Goal: Information Seeking & Learning: Learn about a topic

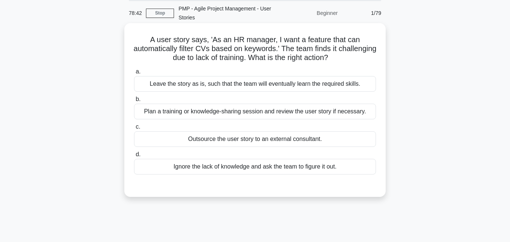
scroll to position [35, 0]
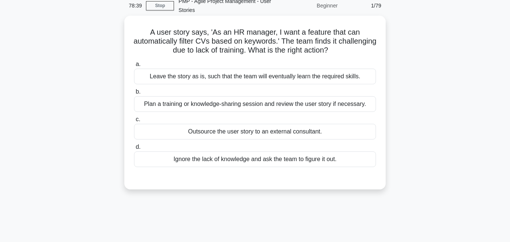
click at [239, 107] on div "Plan a training or knowledge-sharing session and review the user story if neces…" at bounding box center [255, 104] width 242 height 16
click at [134, 95] on input "b. Plan a training or knowledge-sharing session and review the user story if ne…" at bounding box center [134, 92] width 0 height 5
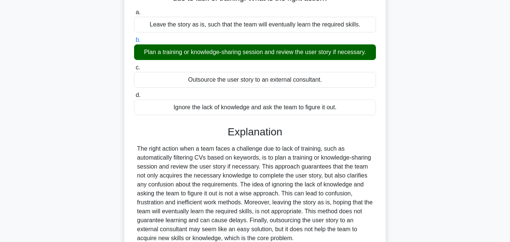
scroll to position [161, 0]
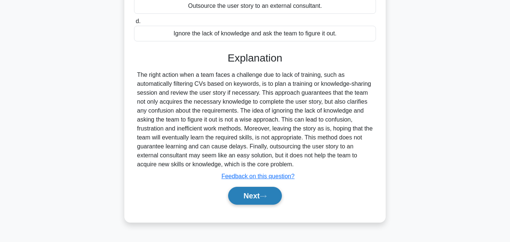
click at [266, 197] on icon at bounding box center [263, 196] width 6 height 2
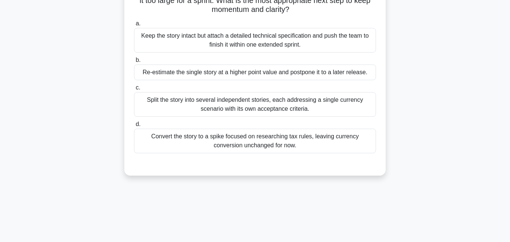
scroll to position [111, 0]
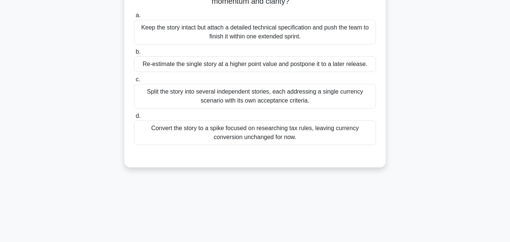
click at [215, 97] on div "Split the story into several independent stories, each addressing a single curr…" at bounding box center [255, 96] width 242 height 25
click at [254, 104] on div "Split the story into several independent stories, each addressing a single curr…" at bounding box center [255, 96] width 242 height 25
click at [134, 82] on input "c. Split the story into several independent stories, each addressing a single c…" at bounding box center [134, 79] width 0 height 5
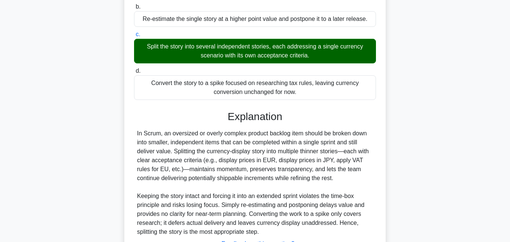
scroll to position [219, 0]
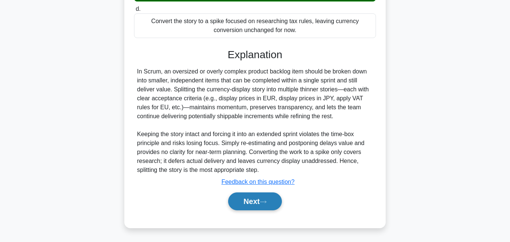
click at [257, 206] on button "Next" at bounding box center [254, 202] width 53 height 18
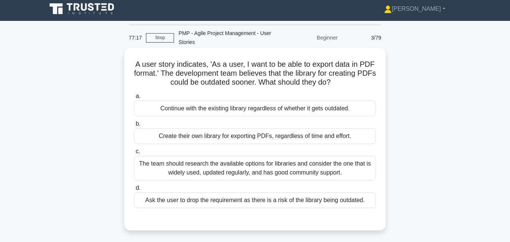
scroll to position [4, 0]
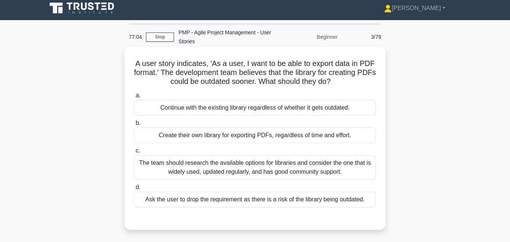
click at [210, 170] on div "The team should research the available options for libraries and consider the o…" at bounding box center [255, 167] width 242 height 25
click at [134, 154] on input "c. The team should research the available options for libraries and consider th…" at bounding box center [134, 151] width 0 height 5
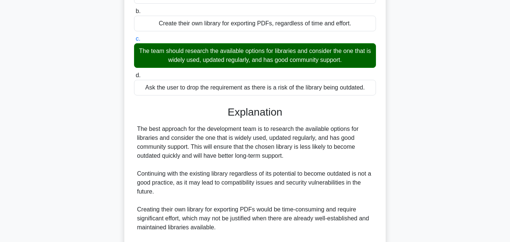
scroll to position [196, 0]
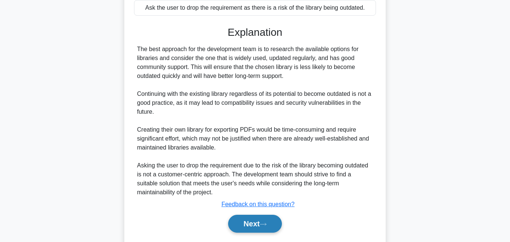
click at [255, 226] on button "Next" at bounding box center [254, 224] width 53 height 18
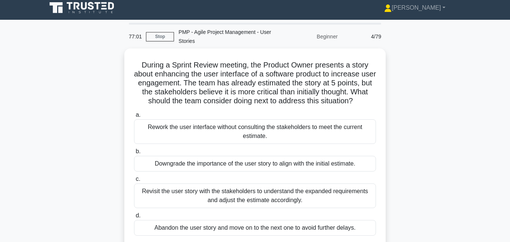
scroll to position [0, 0]
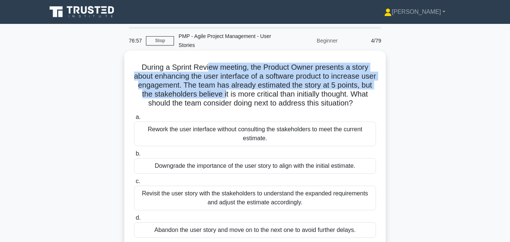
drag, startPoint x: 213, startPoint y: 69, endPoint x: 226, endPoint y: 96, distance: 29.2
click at [226, 96] on h5 "During a Sprint Review meeting, the Product Owner presents a story about enhanc…" at bounding box center [255, 86] width 244 height 46
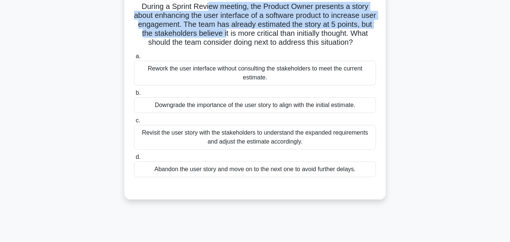
scroll to position [64, 0]
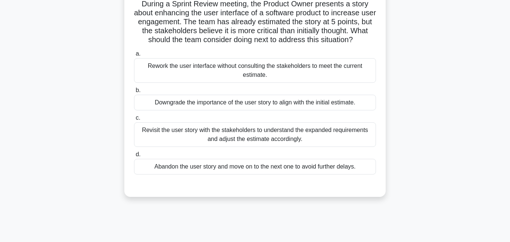
click at [228, 139] on div "Revisit the user story with the stakeholders to understand the expanded require…" at bounding box center [255, 135] width 242 height 25
click at [134, 121] on input "c. Revisit the user story with the stakeholders to understand the expanded requ…" at bounding box center [134, 118] width 0 height 5
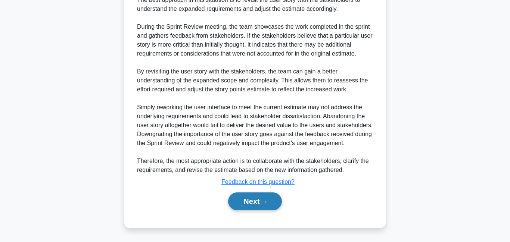
scroll to position [281, 0]
click at [251, 205] on button "Next" at bounding box center [254, 202] width 53 height 18
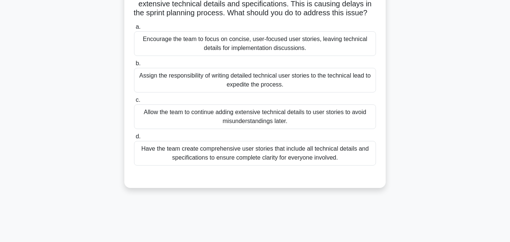
scroll to position [90, 0]
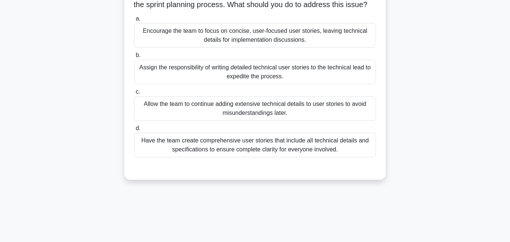
click at [272, 42] on div "Encourage the team to focus on concise, user-focused user stories, leaving tech…" at bounding box center [255, 35] width 242 height 25
click at [270, 40] on div "Encourage the team to focus on concise, user-focused user stories, leaving tech…" at bounding box center [255, 35] width 242 height 25
click at [134, 21] on input "a. Encourage the team to focus on concise, user-focused user stories, leaving t…" at bounding box center [134, 18] width 0 height 5
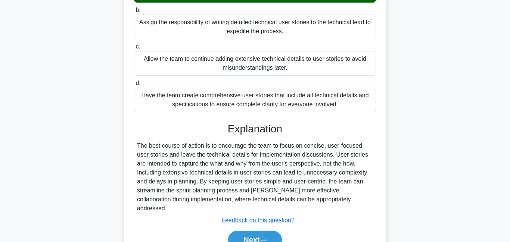
scroll to position [165, 0]
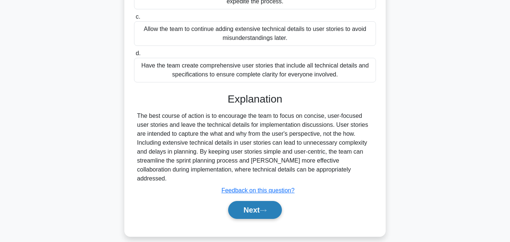
click at [264, 209] on icon at bounding box center [263, 211] width 7 height 4
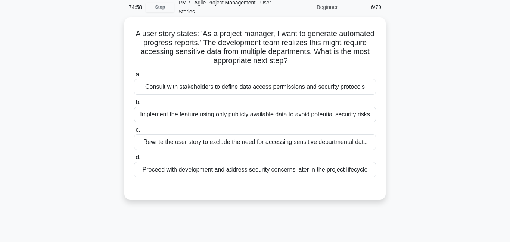
scroll to position [83, 0]
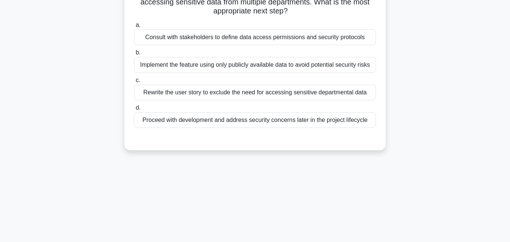
click at [286, 41] on div "Consult with stakeholders to define data access permissions and security protoc…" at bounding box center [255, 38] width 242 height 16
click at [134, 28] on input "a. Consult with stakeholders to define data access permissions and security pro…" at bounding box center [134, 25] width 0 height 5
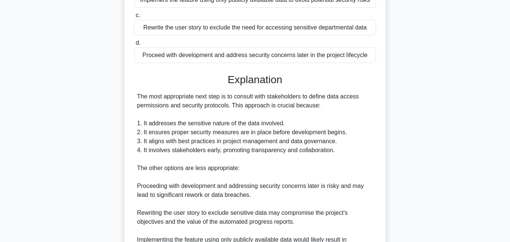
scroll to position [263, 0]
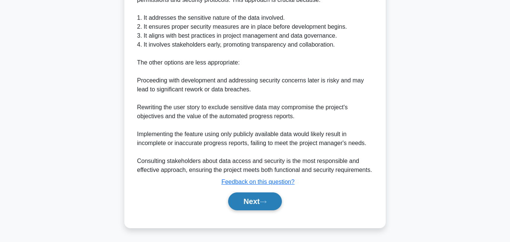
click at [267, 199] on button "Next" at bounding box center [254, 202] width 53 height 18
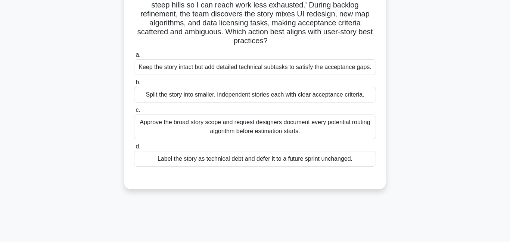
scroll to position [77, 0]
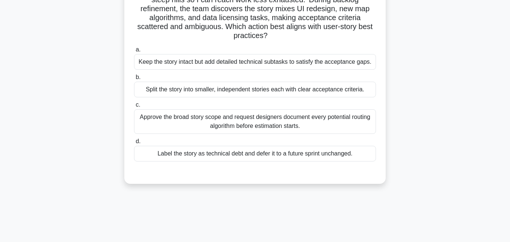
click at [219, 92] on div "Split the story into smaller, independent stories each with clear acceptance cr…" at bounding box center [255, 90] width 242 height 16
click at [134, 80] on input "b. Split the story into smaller, independent stories each with clear acceptance…" at bounding box center [134, 77] width 0 height 5
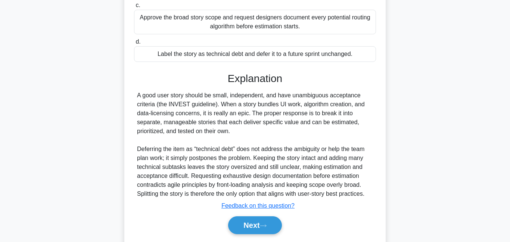
scroll to position [201, 0]
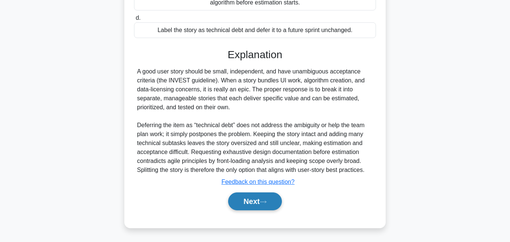
click at [271, 203] on button "Next" at bounding box center [254, 202] width 53 height 18
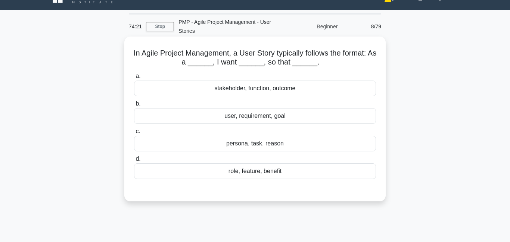
scroll to position [0, 0]
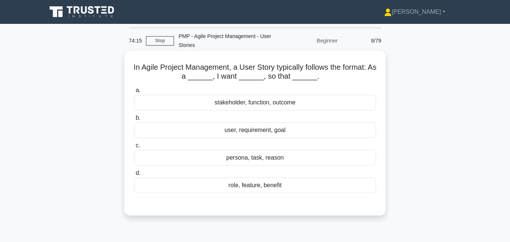
click at [248, 133] on div "user, requirement, goal" at bounding box center [255, 131] width 242 height 16
click at [134, 121] on input "b. user, requirement, goal" at bounding box center [134, 118] width 0 height 5
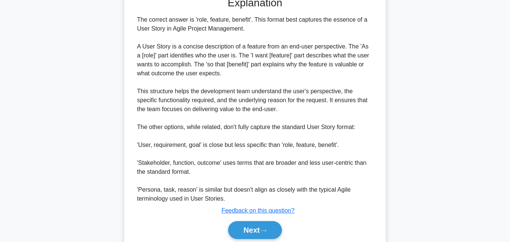
scroll to position [237, 0]
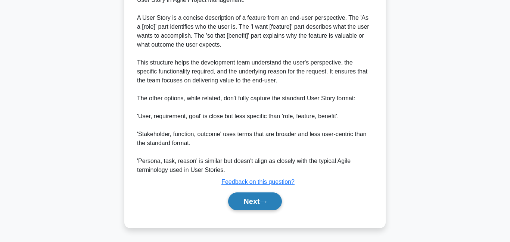
click at [266, 209] on button "Next" at bounding box center [254, 202] width 53 height 18
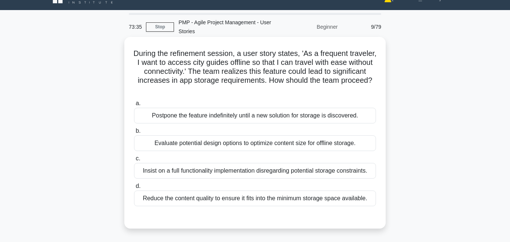
scroll to position [74, 0]
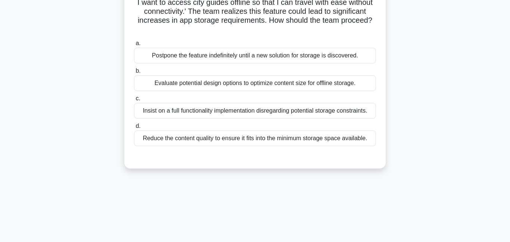
click at [304, 80] on div "Evaluate potential design options to optimize content size for offline storage." at bounding box center [255, 83] width 242 height 16
click at [134, 74] on input "b. Evaluate potential design options to optimize content size for offline stora…" at bounding box center [134, 71] width 0 height 5
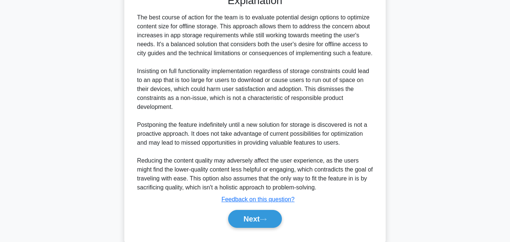
scroll to position [254, 0]
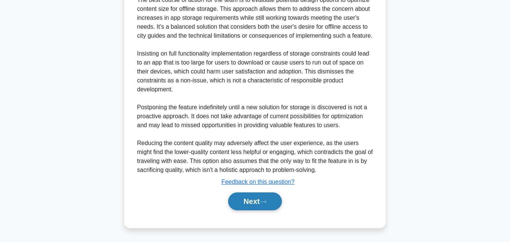
drag, startPoint x: 279, startPoint y: 201, endPoint x: 273, endPoint y: 195, distance: 7.4
click at [278, 201] on button "Next" at bounding box center [254, 202] width 53 height 18
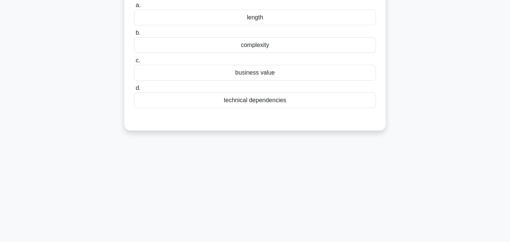
scroll to position [50, 0]
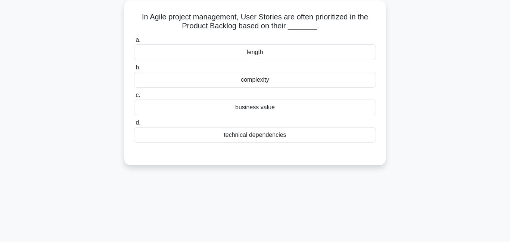
click at [287, 110] on div "business value" at bounding box center [255, 108] width 242 height 16
click at [134, 98] on input "c. business value" at bounding box center [134, 95] width 0 height 5
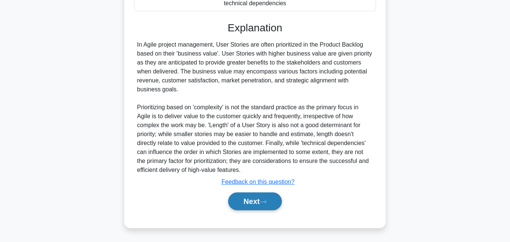
click at [273, 208] on button "Next" at bounding box center [254, 202] width 53 height 18
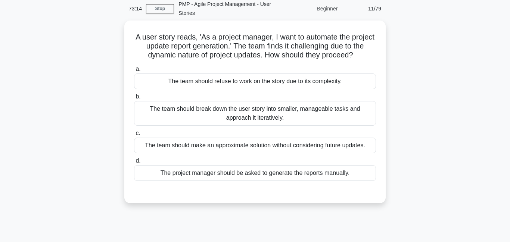
scroll to position [0, 0]
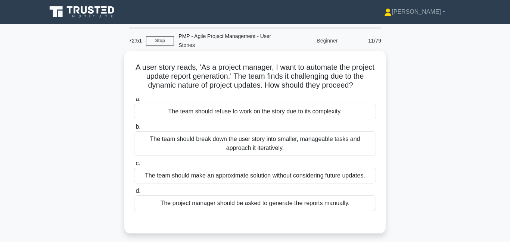
click at [229, 153] on div "The team should break down the user story into smaller, manageable tasks and ap…" at bounding box center [255, 143] width 242 height 25
click at [134, 130] on input "b. The team should break down the user story into smaller, manageable tasks and…" at bounding box center [134, 127] width 0 height 5
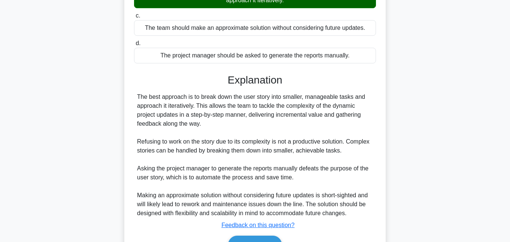
scroll to position [192, 0]
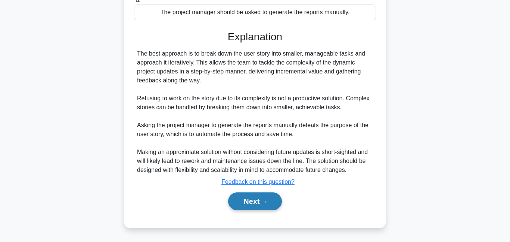
click at [261, 204] on button "Next" at bounding box center [254, 202] width 53 height 18
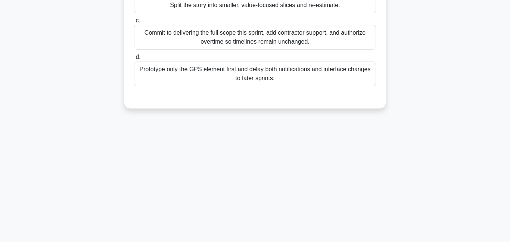
scroll to position [39, 0]
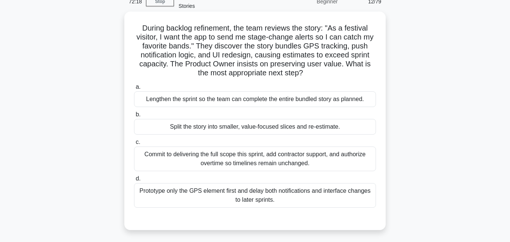
click at [260, 129] on div "Split the story into smaller, value-focused slices and re-estimate." at bounding box center [255, 127] width 242 height 16
click at [134, 117] on input "b. Split the story into smaller, value-focused slices and re-estimate." at bounding box center [134, 114] width 0 height 5
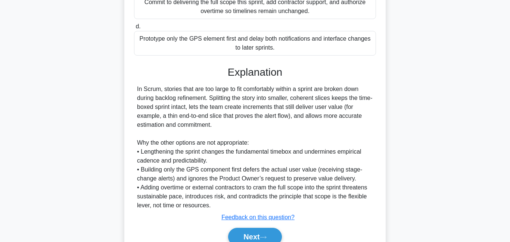
scroll to position [228, 0]
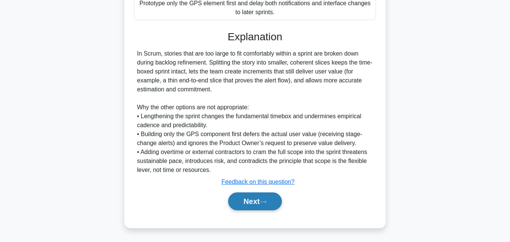
click at [260, 202] on button "Next" at bounding box center [254, 202] width 53 height 18
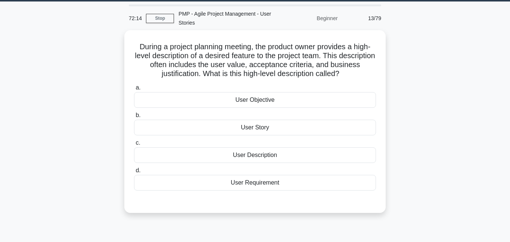
scroll to position [0, 0]
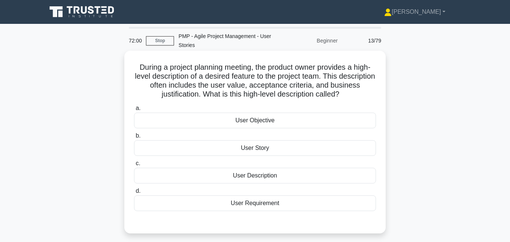
click at [257, 145] on div "User Story" at bounding box center [255, 148] width 242 height 16
click at [134, 139] on input "b. User Story" at bounding box center [134, 136] width 0 height 5
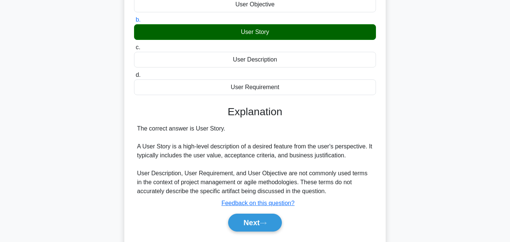
scroll to position [161, 0]
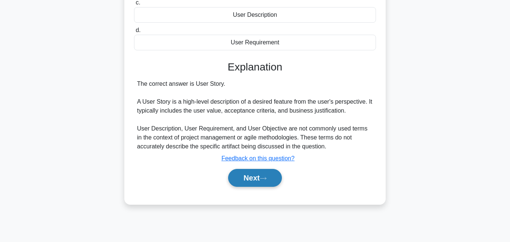
click at [252, 183] on button "Next" at bounding box center [254, 178] width 53 height 18
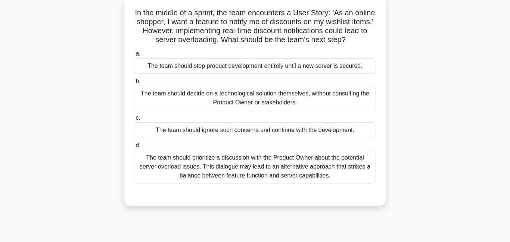
scroll to position [55, 0]
click at [256, 173] on div "The team should prioritize a discussion with the Product Owner about the potent…" at bounding box center [255, 167] width 242 height 34
click at [134, 148] on input "d. The team should prioritize a discussion with the Product Owner about the pot…" at bounding box center [134, 145] width 0 height 5
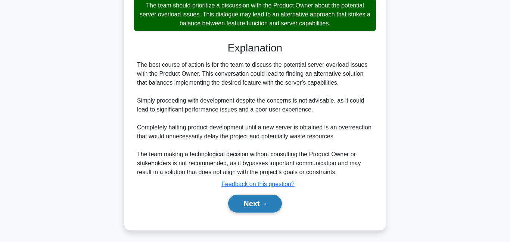
scroll to position [210, 0]
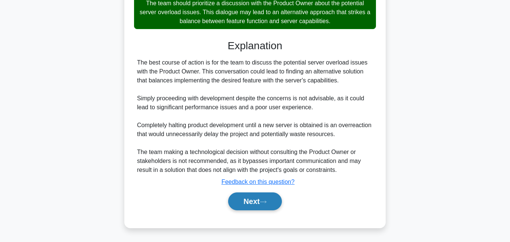
click at [267, 208] on button "Next" at bounding box center [254, 202] width 53 height 18
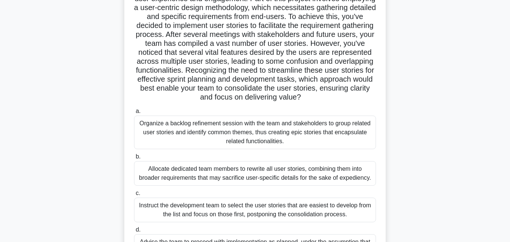
scroll to position [39, 0]
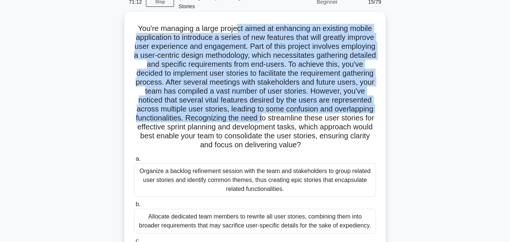
drag, startPoint x: 238, startPoint y: 29, endPoint x: 261, endPoint y: 118, distance: 92.2
click at [261, 118] on h5 "You're managing a large project aimed at enhancing an existing mobile applicati…" at bounding box center [255, 87] width 244 height 126
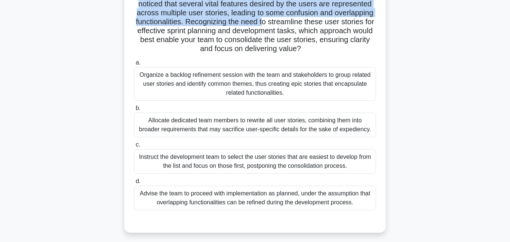
scroll to position [136, 0]
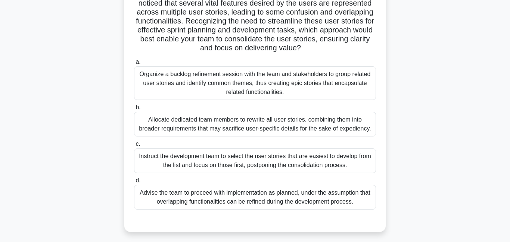
click at [269, 85] on div "Organize a backlog refinement session with the team and stakeholders to group r…" at bounding box center [255, 83] width 242 height 34
click at [134, 65] on input "a. Organize a backlog refinement session with the team and stakeholders to grou…" at bounding box center [134, 62] width 0 height 5
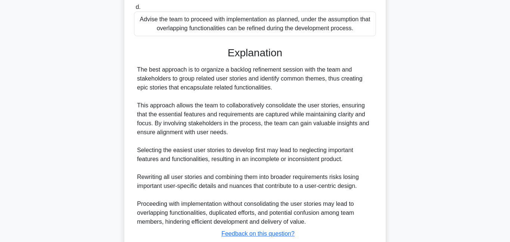
scroll to position [354, 0]
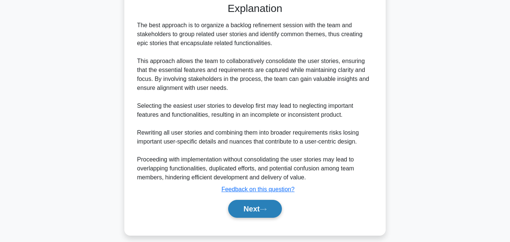
click at [253, 208] on button "Next" at bounding box center [254, 209] width 53 height 18
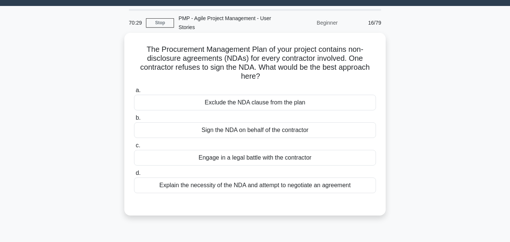
scroll to position [16, 0]
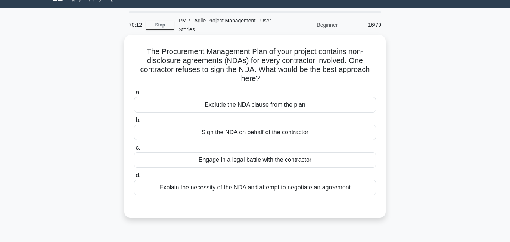
click at [254, 192] on div "Explain the necessity of the NDA and attempt to negotiate an agreement" at bounding box center [255, 188] width 242 height 16
click at [134, 178] on input "d. Explain the necessity of the NDA and attempt to negotiate an agreement" at bounding box center [134, 175] width 0 height 5
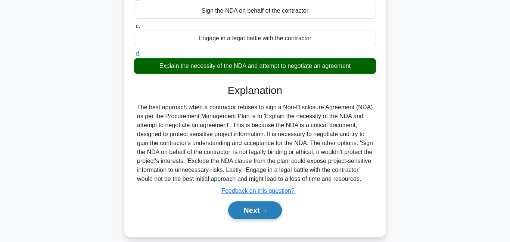
scroll to position [138, 0]
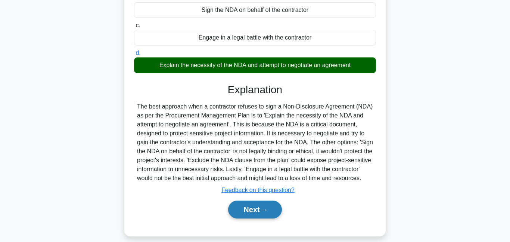
click at [251, 219] on button "Next" at bounding box center [254, 210] width 53 height 18
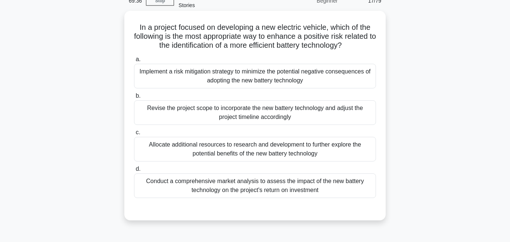
scroll to position [44, 0]
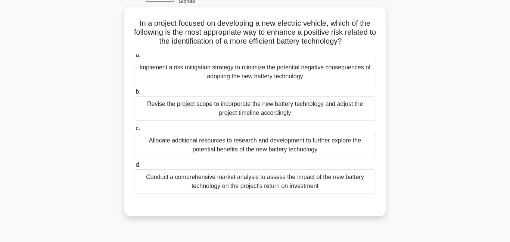
click at [241, 185] on div "Conduct a comprehensive market analysis to assess the impact of the new battery…" at bounding box center [255, 182] width 242 height 25
click at [134, 168] on input "d. Conduct a comprehensive market analysis to assess the impact of the new batt…" at bounding box center [134, 165] width 0 height 5
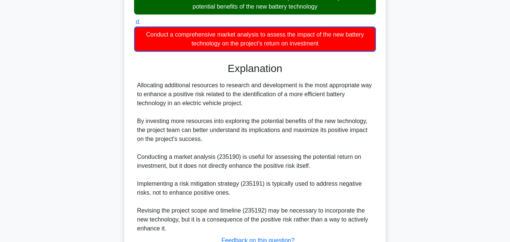
scroll to position [246, 0]
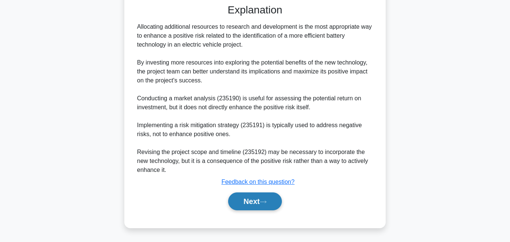
click at [250, 201] on button "Next" at bounding box center [254, 202] width 53 height 18
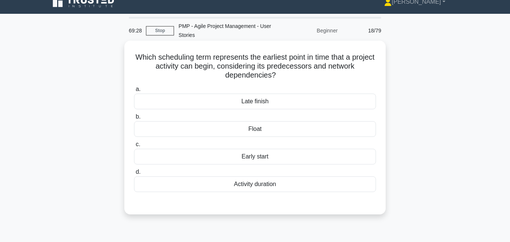
scroll to position [0, 0]
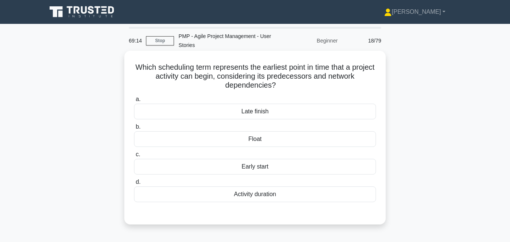
click at [264, 168] on div "Early start" at bounding box center [255, 167] width 242 height 16
click at [134, 157] on input "c. Early start" at bounding box center [134, 154] width 0 height 5
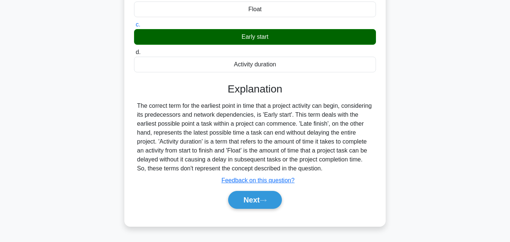
scroll to position [161, 0]
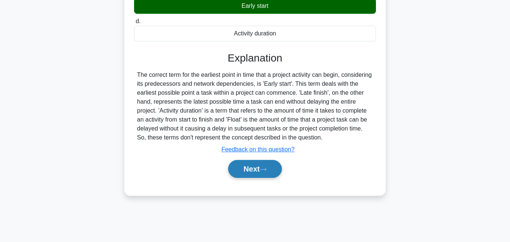
click at [263, 173] on button "Next" at bounding box center [254, 169] width 53 height 18
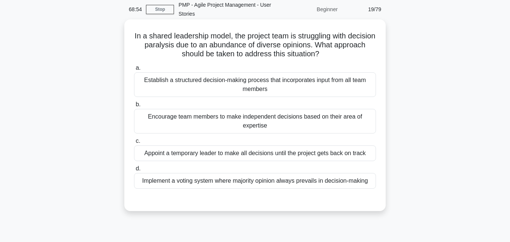
scroll to position [50, 0]
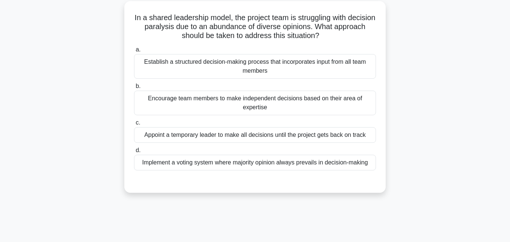
click at [333, 67] on div "Establish a structured decision-making process that incorporates input from all…" at bounding box center [255, 66] width 242 height 25
click at [134, 52] on input "a. Establish a structured decision-making process that incorporates input from …" at bounding box center [134, 49] width 0 height 5
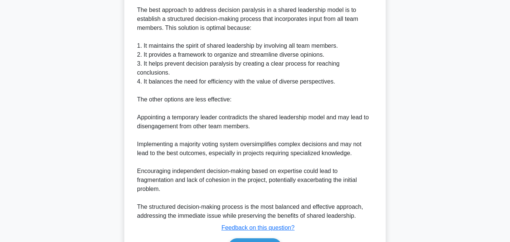
scroll to position [275, 0]
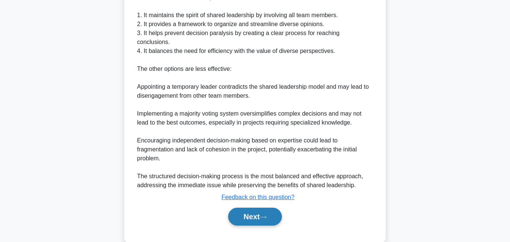
click at [282, 208] on button "Next" at bounding box center [254, 217] width 53 height 18
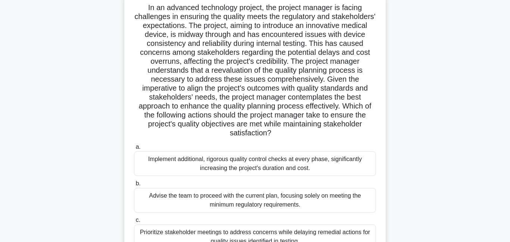
scroll to position [71, 0]
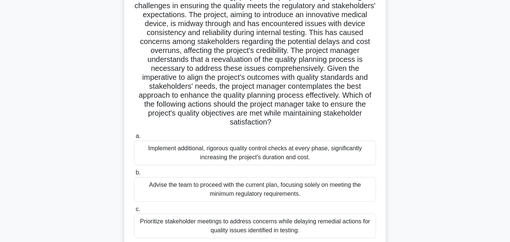
drag, startPoint x: 179, startPoint y: 80, endPoint x: 344, endPoint y: 114, distance: 168.9
click at [344, 114] on h5 "In an advanced technology project, the project manager is facing challenges in …" at bounding box center [255, 59] width 244 height 135
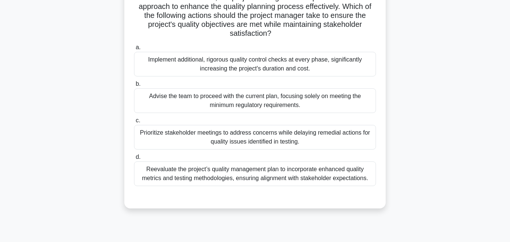
scroll to position [161, 0]
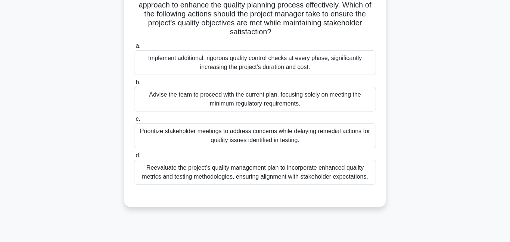
click at [223, 167] on div "Reevaluate the project’s quality management plan to incorporate enhanced qualit…" at bounding box center [255, 172] width 242 height 25
click at [222, 166] on div "Reevaluate the project’s quality management plan to incorporate enhanced qualit…" at bounding box center [255, 172] width 242 height 25
click at [134, 158] on input "d. Reevaluate the project’s quality management plan to incorporate enhanced qua…" at bounding box center [134, 156] width 0 height 5
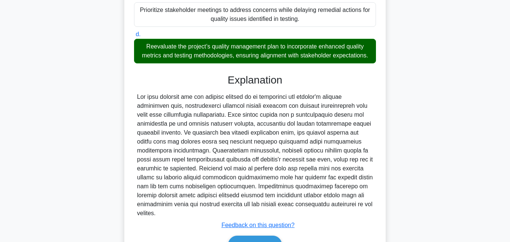
scroll to position [317, 0]
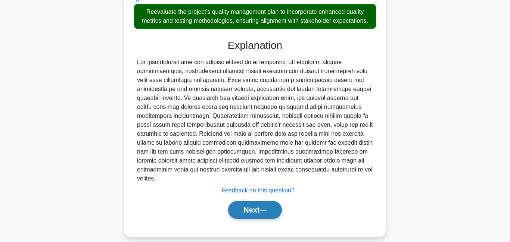
click at [265, 201] on button "Next" at bounding box center [254, 210] width 53 height 18
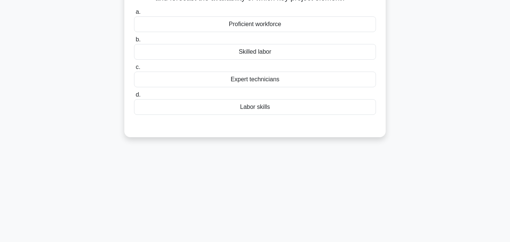
scroll to position [12, 0]
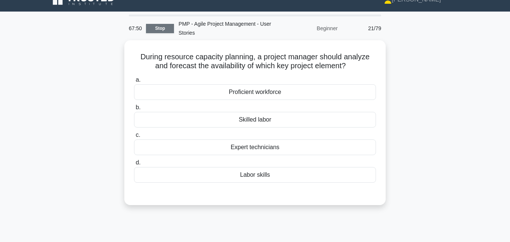
click at [157, 26] on link "Stop" at bounding box center [160, 28] width 28 height 9
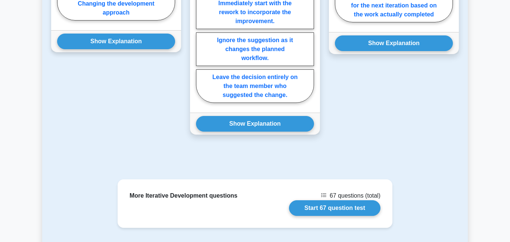
scroll to position [875, 0]
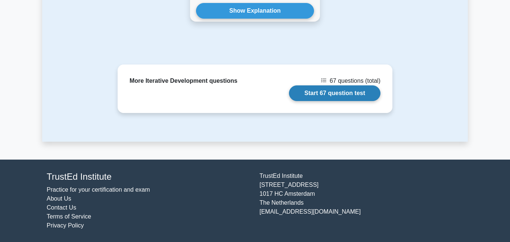
click at [339, 96] on link "Start 67 question test" at bounding box center [335, 94] width 92 height 16
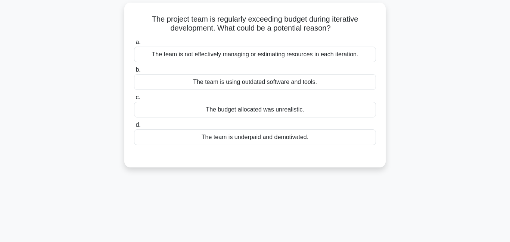
scroll to position [53, 0]
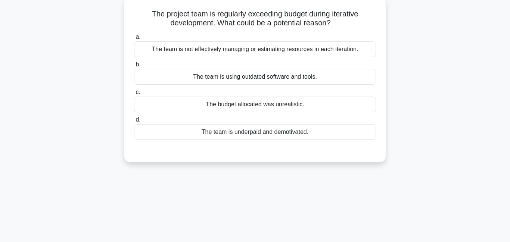
click at [253, 44] on div "The team is not effectively managing or estimating resources in each iteration." at bounding box center [255, 49] width 242 height 16
click at [134, 40] on input "a. The team is not effectively managing or estimating resources in each iterati…" at bounding box center [134, 37] width 0 height 5
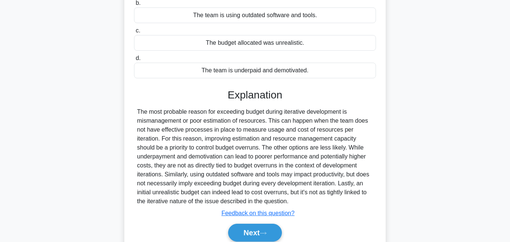
scroll to position [161, 0]
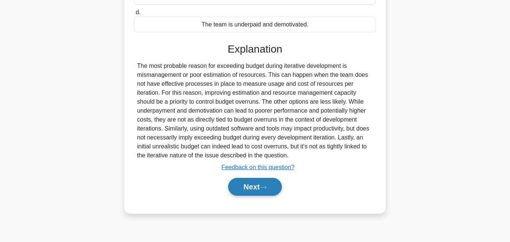
click at [255, 187] on button "Next" at bounding box center [254, 187] width 53 height 18
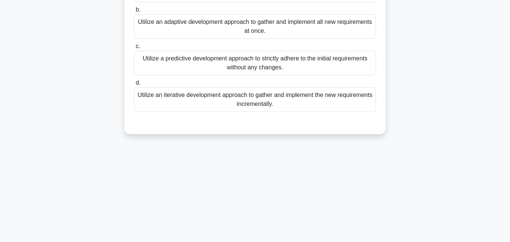
scroll to position [141, 0]
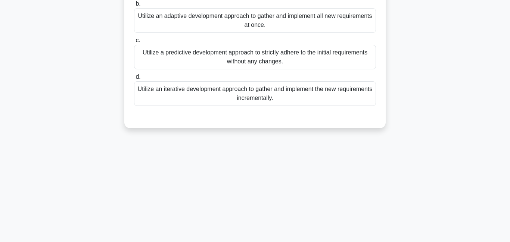
click at [205, 100] on div "Utilize an iterative development approach to gather and implement the new requi…" at bounding box center [255, 93] width 242 height 25
click at [134, 80] on input "d. Utilize an iterative development approach to gather and implement the new re…" at bounding box center [134, 77] width 0 height 5
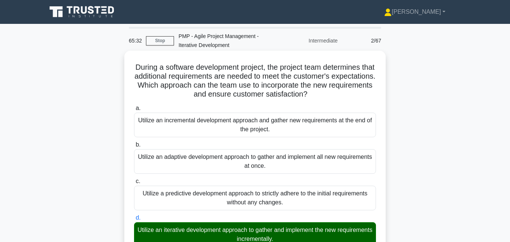
scroll to position [201, 0]
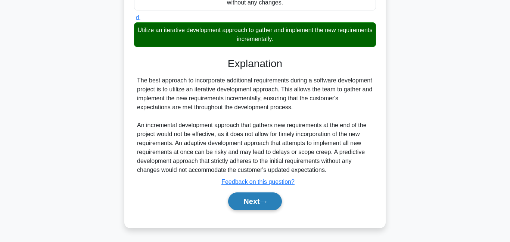
click at [260, 198] on button "Next" at bounding box center [254, 202] width 53 height 18
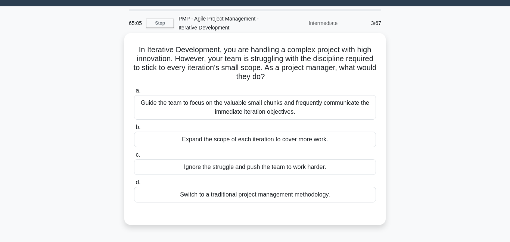
scroll to position [17, 0]
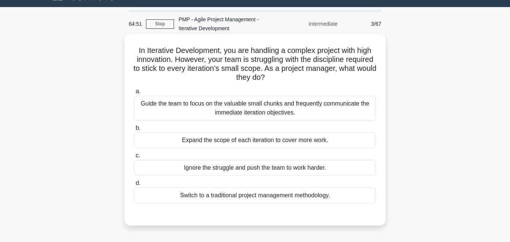
click at [271, 110] on div "Guide the team to focus on the valuable small chunks and frequently communicate…" at bounding box center [255, 108] width 242 height 25
click at [134, 94] on input "a. Guide the team to focus on the valuable small chunks and frequently communic…" at bounding box center [134, 91] width 0 height 5
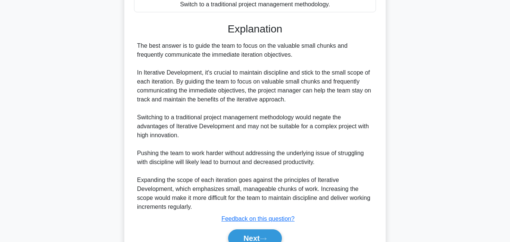
scroll to position [245, 0]
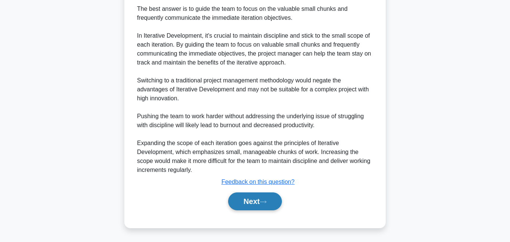
click at [249, 205] on button "Next" at bounding box center [254, 202] width 53 height 18
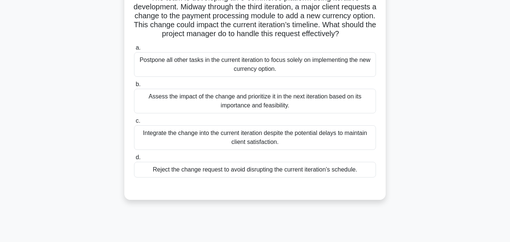
scroll to position [70, 0]
click at [232, 103] on div "Assess the impact of the change and prioritize it in the next iteration based o…" at bounding box center [255, 101] width 242 height 25
click at [134, 87] on input "b. Assess the impact of the change and prioritize it in the next iteration base…" at bounding box center [134, 84] width 0 height 5
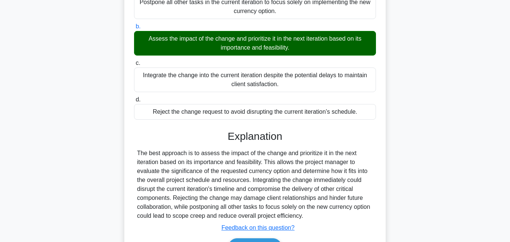
scroll to position [174, 0]
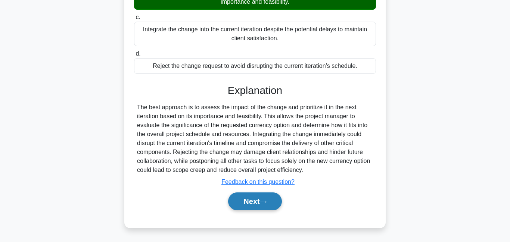
click at [249, 199] on button "Next" at bounding box center [254, 202] width 53 height 18
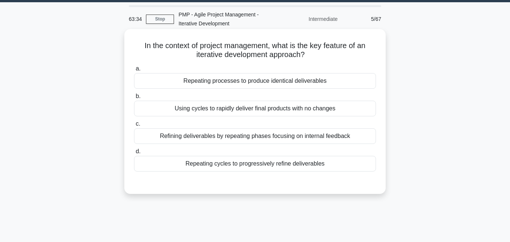
scroll to position [31, 0]
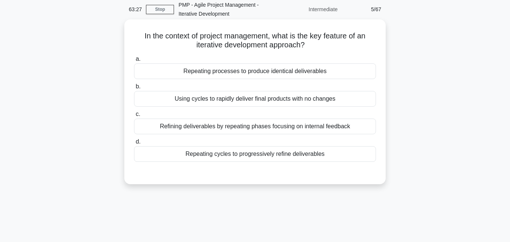
click at [218, 155] on div "Repeating cycles to progressively refine deliverables" at bounding box center [255, 154] width 242 height 16
click at [134, 145] on input "d. Repeating cycles to progressively refine deliverables" at bounding box center [134, 142] width 0 height 5
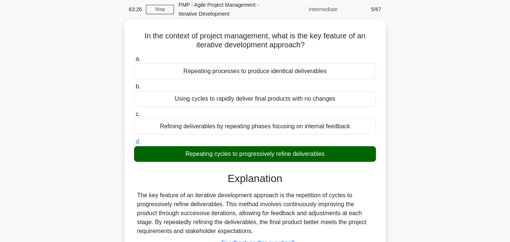
scroll to position [161, 0]
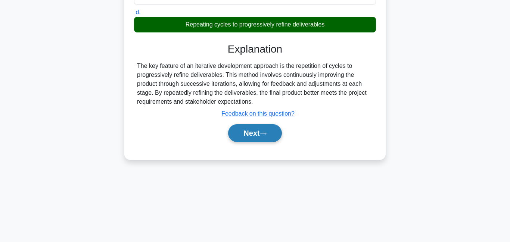
click at [241, 139] on button "Next" at bounding box center [254, 133] width 53 height 18
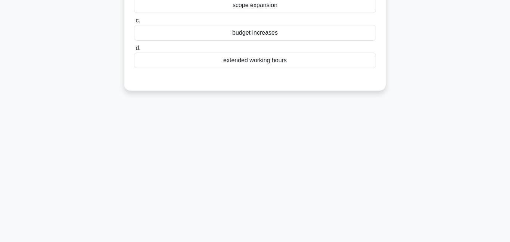
scroll to position [0, 0]
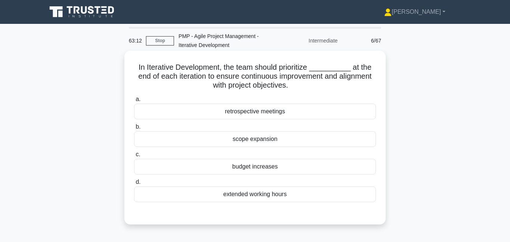
click at [230, 120] on div "retrospective meetings" at bounding box center [255, 112] width 242 height 16
click at [134, 102] on input "a. retrospective meetings" at bounding box center [134, 99] width 0 height 5
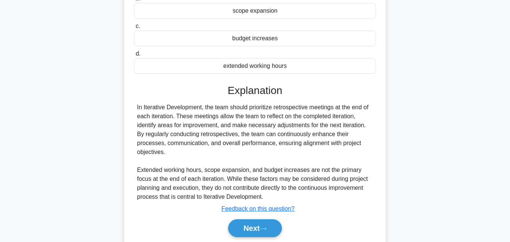
scroll to position [161, 0]
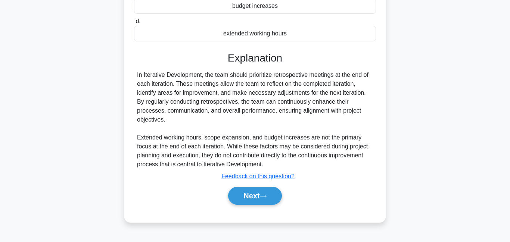
drag, startPoint x: 250, startPoint y: 195, endPoint x: 249, endPoint y: 186, distance: 9.7
click at [250, 195] on button "Next" at bounding box center [254, 196] width 53 height 18
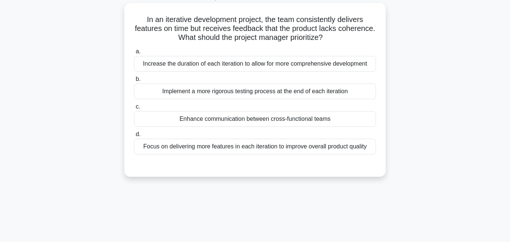
scroll to position [48, 0]
click at [227, 92] on div "Implement a more rigorous testing process at the end of each iteration" at bounding box center [255, 91] width 242 height 16
click at [134, 81] on input "b. Implement a more rigorous testing process at the end of each iteration" at bounding box center [134, 79] width 0 height 5
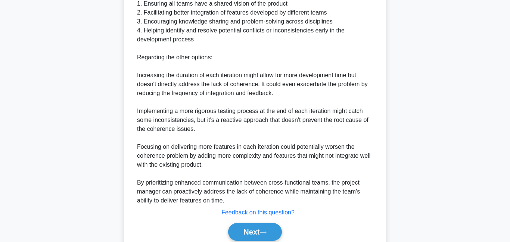
scroll to position [354, 0]
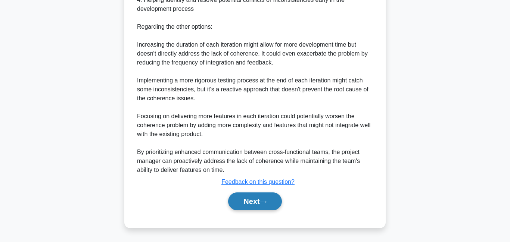
click at [259, 198] on button "Next" at bounding box center [254, 202] width 53 height 18
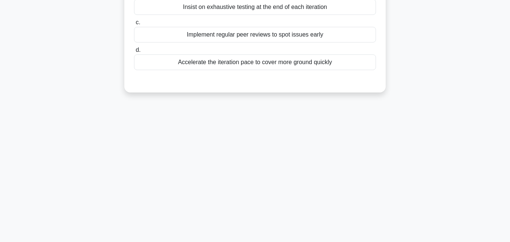
scroll to position [0, 0]
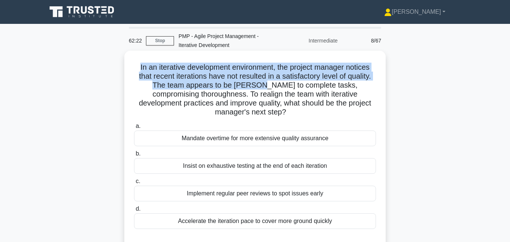
drag, startPoint x: 247, startPoint y: 63, endPoint x: 252, endPoint y: 90, distance: 27.3
click at [252, 90] on div "In an iterative development environment, the project manager notices that recen…" at bounding box center [255, 151] width 256 height 195
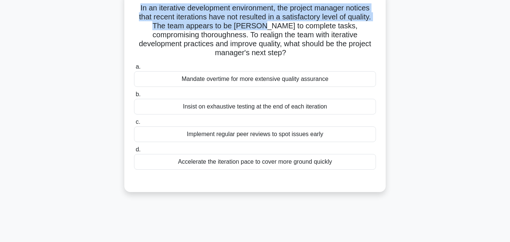
scroll to position [60, 0]
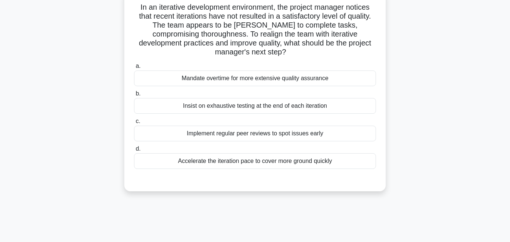
click at [205, 128] on div "Implement regular peer reviews to spot issues early" at bounding box center [255, 134] width 242 height 16
click at [134, 124] on input "c. Implement regular peer reviews to spot issues early" at bounding box center [134, 121] width 0 height 5
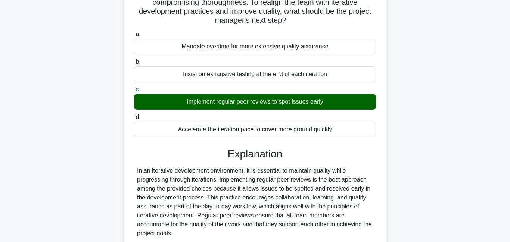
scroll to position [210, 0]
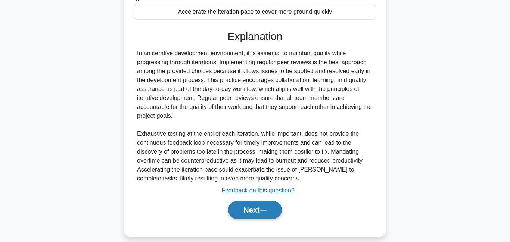
drag, startPoint x: 270, startPoint y: 206, endPoint x: 266, endPoint y: 202, distance: 5.8
click at [269, 205] on button "Next" at bounding box center [254, 210] width 53 height 18
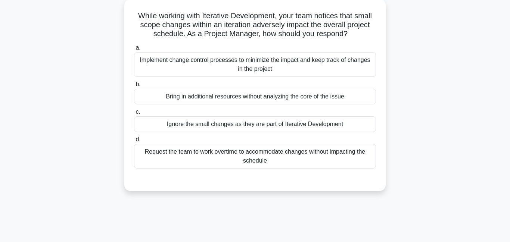
scroll to position [54, 0]
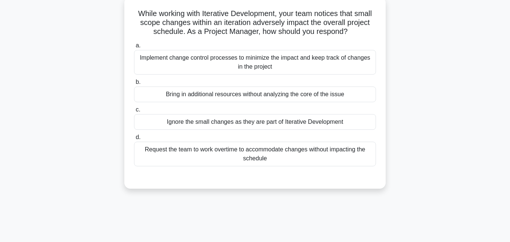
click at [229, 68] on div "Implement change control processes to minimize the impact and keep track of cha…" at bounding box center [255, 62] width 242 height 25
click at [134, 48] on input "a. Implement change control processes to minimize the impact and keep track of …" at bounding box center [134, 45] width 0 height 5
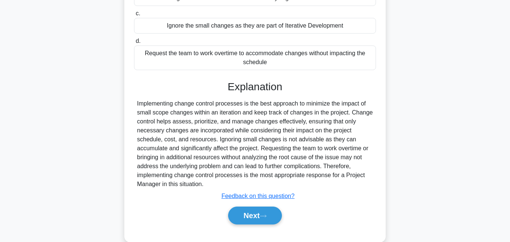
scroll to position [165, 0]
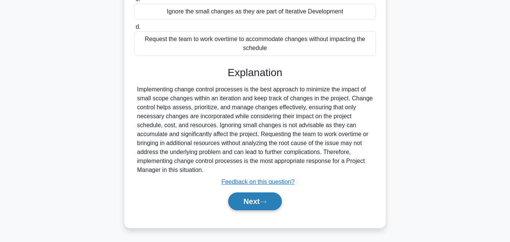
click at [255, 200] on button "Next" at bounding box center [254, 202] width 53 height 18
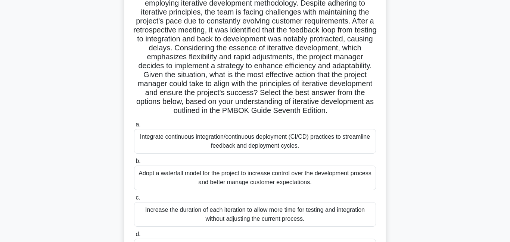
scroll to position [47, 0]
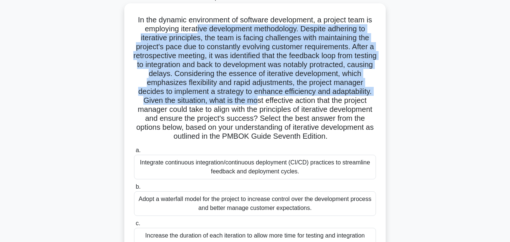
drag, startPoint x: 198, startPoint y: 28, endPoint x: 257, endPoint y: 100, distance: 94.0
click at [257, 100] on h5 "In the dynamic environment of software development, a project team is employing…" at bounding box center [255, 78] width 244 height 126
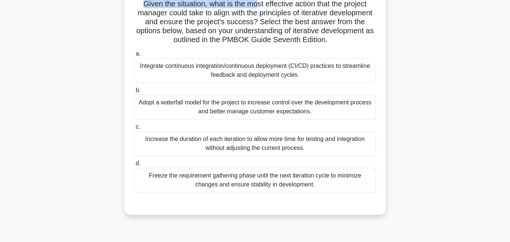
scroll to position [148, 0]
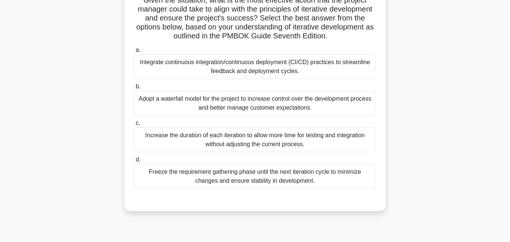
click at [226, 65] on div "Integrate continuous integration/continuous deployment (CI/CD) practices to str…" at bounding box center [255, 67] width 242 height 25
click at [134, 53] on input "a. Integrate continuous integration/continuous deployment (CI/CD) practices to …" at bounding box center [134, 50] width 0 height 5
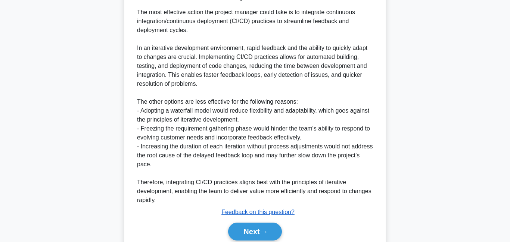
scroll to position [389, 0]
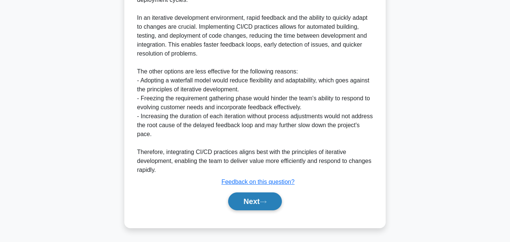
click at [261, 205] on button "Next" at bounding box center [254, 202] width 53 height 18
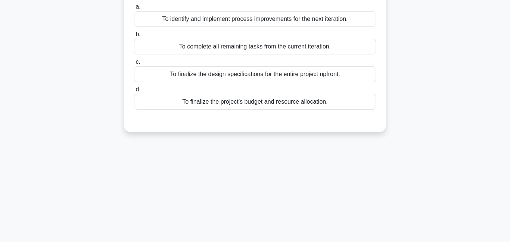
scroll to position [3, 0]
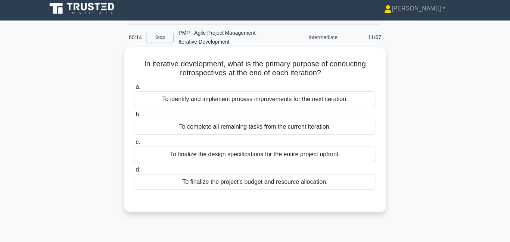
click at [257, 102] on div "To identify and implement process improvements for the next iteration." at bounding box center [255, 100] width 242 height 16
click at [134, 90] on input "a. To identify and implement process improvements for the next iteration." at bounding box center [134, 87] width 0 height 5
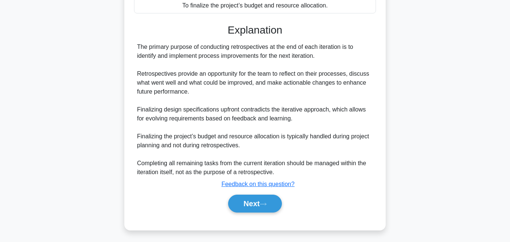
scroll to position [183, 0]
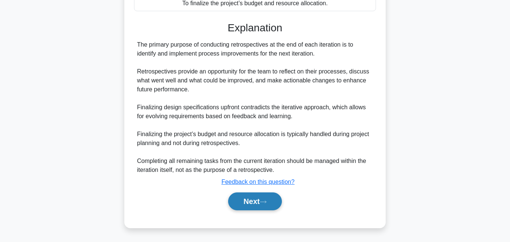
click at [259, 203] on button "Next" at bounding box center [254, 202] width 53 height 18
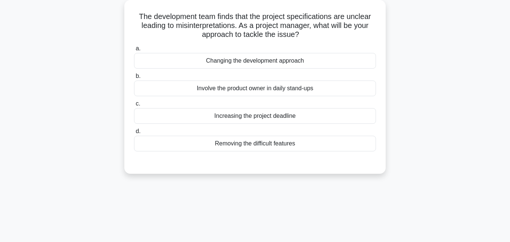
scroll to position [47, 0]
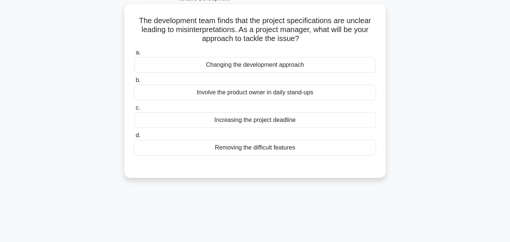
click at [251, 92] on div "Involve the product owner in daily stand-ups" at bounding box center [255, 93] width 242 height 16
click at [134, 83] on input "b. Involve the product owner in daily stand-ups" at bounding box center [134, 80] width 0 height 5
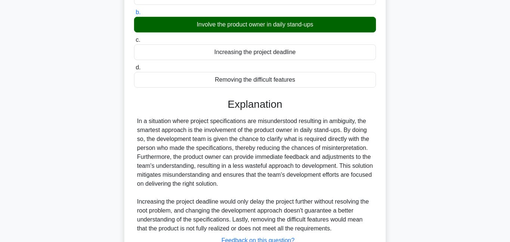
scroll to position [171, 0]
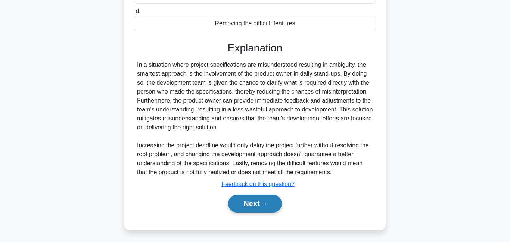
click at [254, 210] on button "Next" at bounding box center [254, 204] width 53 height 18
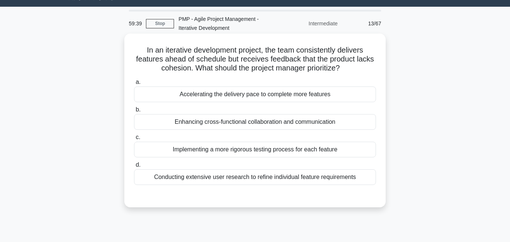
scroll to position [34, 0]
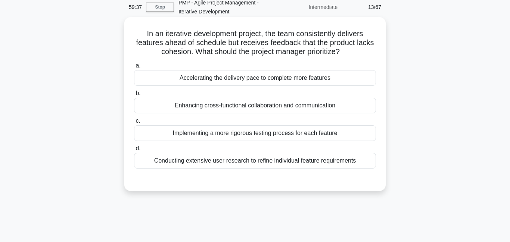
click at [245, 109] on div "Enhancing cross-functional collaboration and communication" at bounding box center [255, 106] width 242 height 16
click at [134, 96] on input "b. Enhancing cross-functional collaboration and communication" at bounding box center [134, 93] width 0 height 5
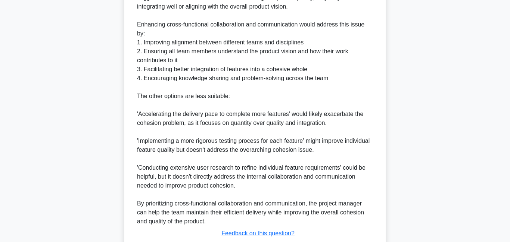
scroll to position [326, 0]
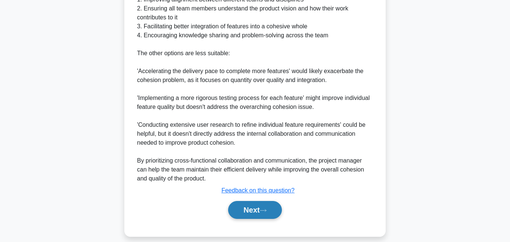
click at [255, 201] on button "Next" at bounding box center [254, 210] width 53 height 18
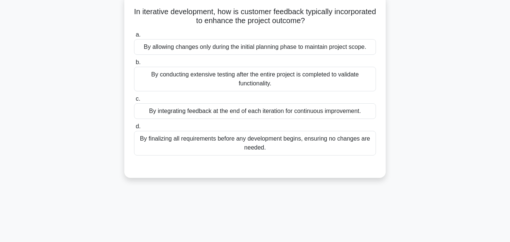
scroll to position [61, 0]
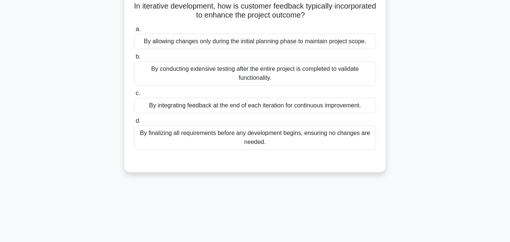
click at [222, 108] on div "By integrating feedback at the end of each iteration for continuous improvement." at bounding box center [255, 106] width 242 height 16
click at [134, 96] on input "c. By integrating feedback at the end of each iteration for continuous improvem…" at bounding box center [134, 93] width 0 height 5
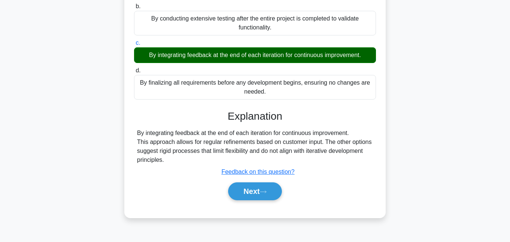
scroll to position [161, 0]
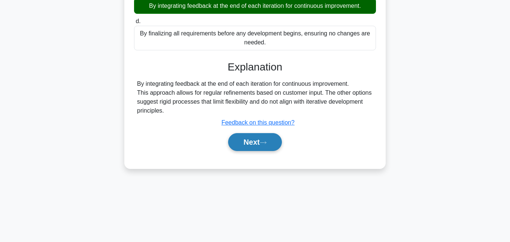
click at [256, 148] on button "Next" at bounding box center [254, 142] width 53 height 18
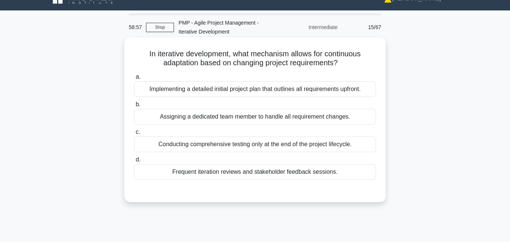
scroll to position [14, 0]
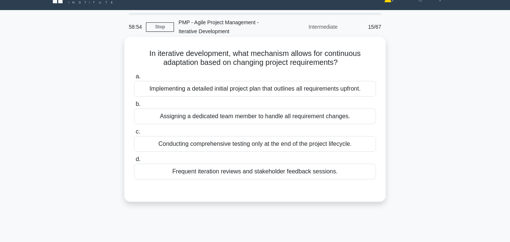
click at [246, 174] on div "Frequent iteration reviews and stakeholder feedback sessions." at bounding box center [255, 172] width 242 height 16
click at [134, 162] on input "d. Frequent iteration reviews and stakeholder feedback sessions." at bounding box center [134, 159] width 0 height 5
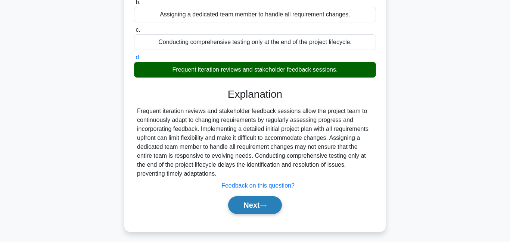
scroll to position [161, 0]
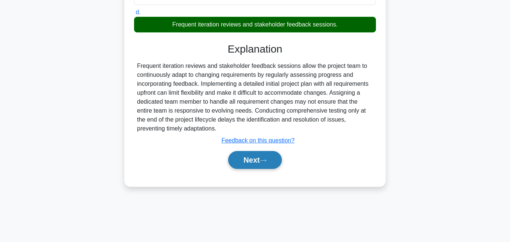
click at [244, 165] on button "Next" at bounding box center [254, 160] width 53 height 18
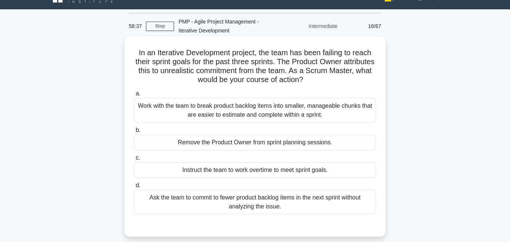
scroll to position [21, 0]
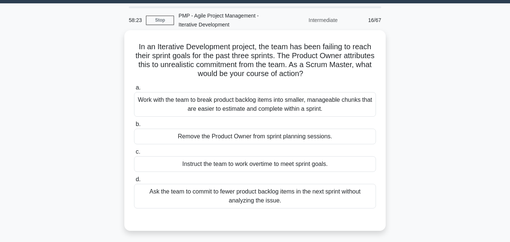
click at [248, 109] on div "Work with the team to break product backlog items into smaller, manageable chun…" at bounding box center [255, 104] width 242 height 25
click at [134, 90] on input "a. Work with the team to break product backlog items into smaller, manageable c…" at bounding box center [134, 88] width 0 height 5
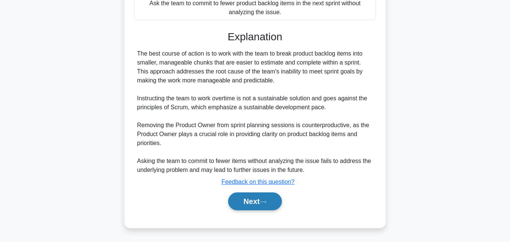
click at [256, 204] on button "Next" at bounding box center [254, 202] width 53 height 18
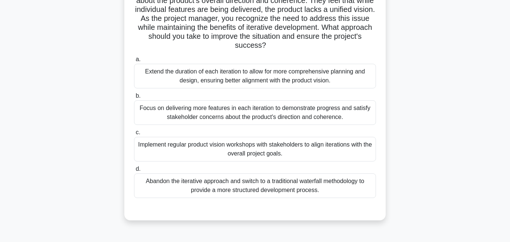
scroll to position [104, 0]
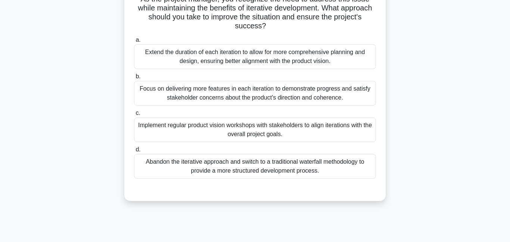
click at [254, 136] on div "Implement regular product vision workshops with stakeholders to align iteration…" at bounding box center [255, 130] width 242 height 25
click at [134, 116] on input "c. Implement regular product vision workshops with stakeholders to align iterat…" at bounding box center [134, 113] width 0 height 5
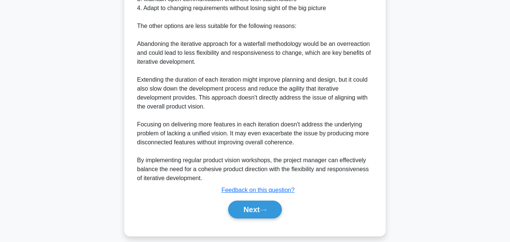
scroll to position [425, 0]
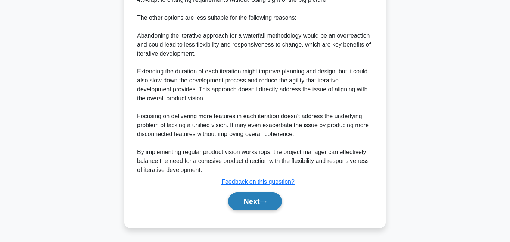
click at [244, 202] on button "Next" at bounding box center [254, 202] width 53 height 18
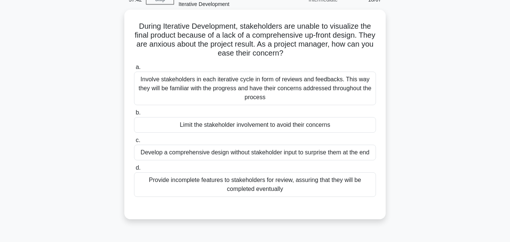
scroll to position [45, 0]
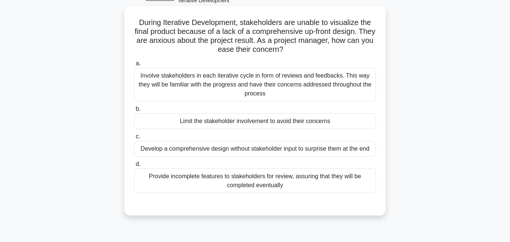
click at [226, 76] on div "Involve stakeholders in each iterative cycle in form of reviews and feedbacks. …" at bounding box center [255, 85] width 242 height 34
click at [134, 66] on input "a. Involve stakeholders in each iterative cycle in form of reviews and feedback…" at bounding box center [134, 63] width 0 height 5
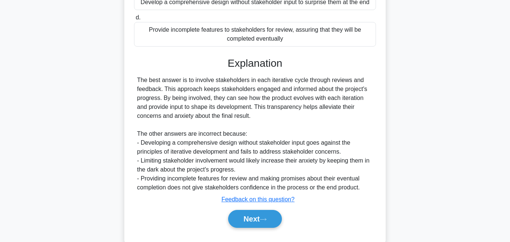
scroll to position [210, 0]
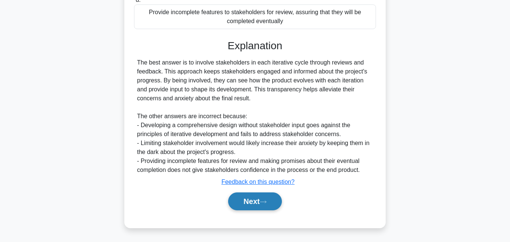
click at [253, 204] on button "Next" at bounding box center [254, 202] width 53 height 18
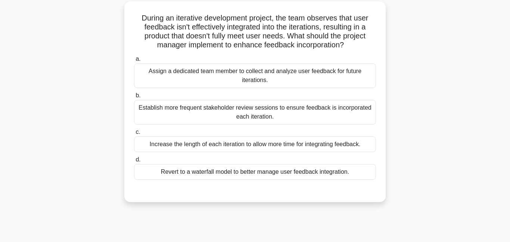
scroll to position [50, 0]
click at [207, 117] on div "Establish more frequent stakeholder review sessions to ensure feedback is incor…" at bounding box center [255, 112] width 242 height 25
click at [134, 98] on input "b. Establish more frequent stakeholder review sessions to ensure feedback is in…" at bounding box center [134, 95] width 0 height 5
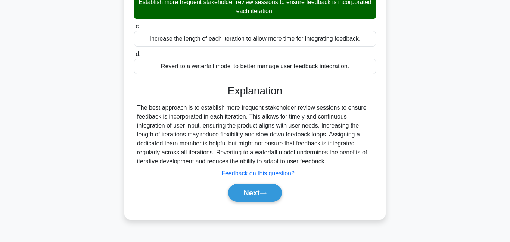
scroll to position [161, 0]
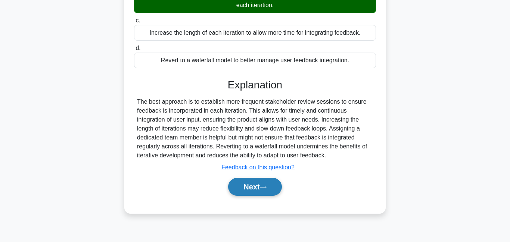
click at [238, 182] on button "Next" at bounding box center [254, 187] width 53 height 18
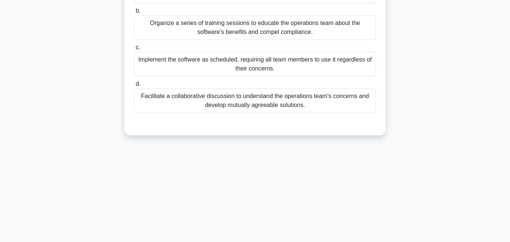
click at [227, 99] on div "Facilitate a collaborative discussion to understand the operations team's conce…" at bounding box center [255, 101] width 242 height 25
click at [134, 87] on input "d. Facilitate a collaborative discussion to understand the operations team's co…" at bounding box center [134, 84] width 0 height 5
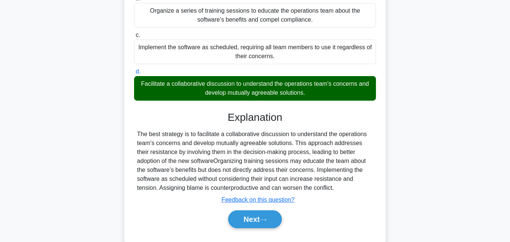
scroll to position [192, 0]
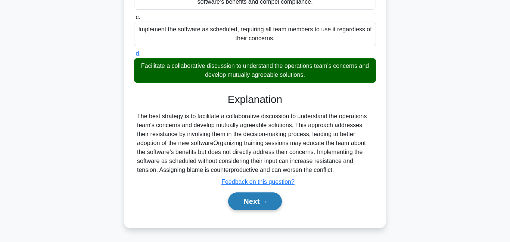
drag, startPoint x: 250, startPoint y: 201, endPoint x: 247, endPoint y: 193, distance: 8.5
click at [250, 201] on button "Next" at bounding box center [254, 202] width 53 height 18
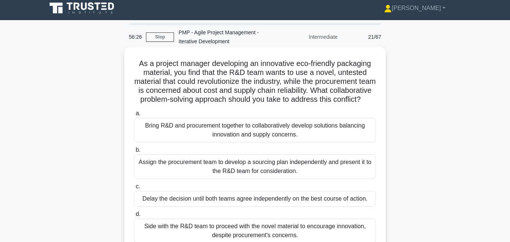
scroll to position [0, 0]
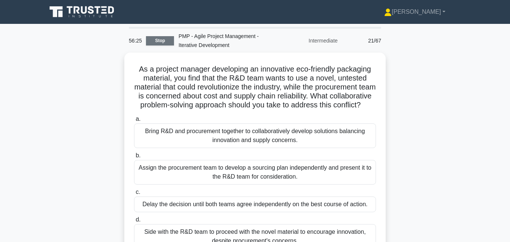
click at [161, 39] on link "Stop" at bounding box center [160, 40] width 28 height 9
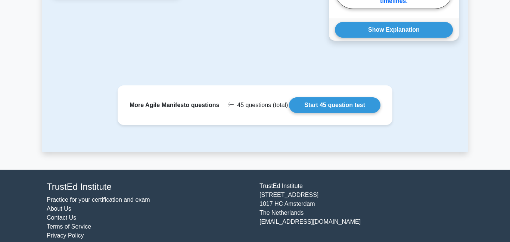
scroll to position [776, 0]
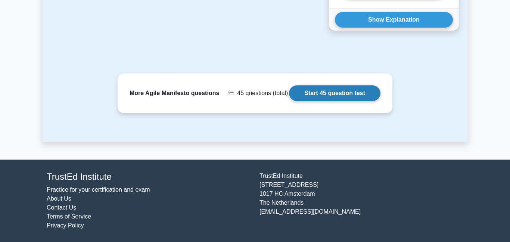
click at [346, 92] on link "Start 45 question test" at bounding box center [335, 94] width 92 height 16
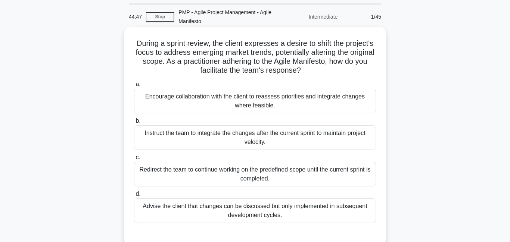
scroll to position [25, 0]
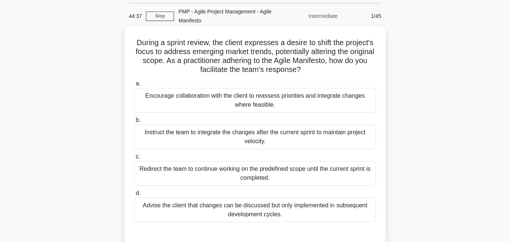
click at [270, 108] on div "Encourage collaboration with the client to reassess priorities and integrate ch…" at bounding box center [255, 100] width 242 height 25
click at [134, 86] on input "a. Encourage collaboration with the client to reassess priorities and integrate…" at bounding box center [134, 83] width 0 height 5
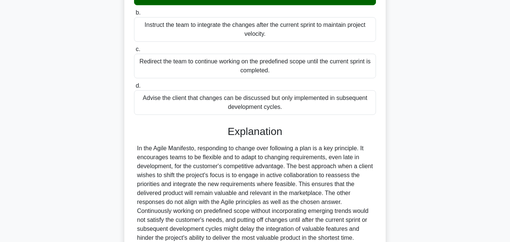
scroll to position [201, 0]
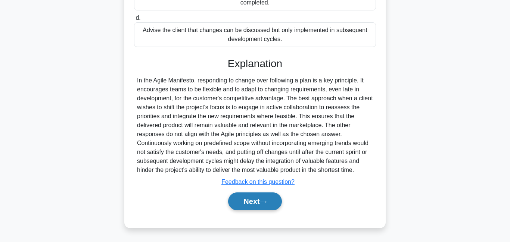
click at [271, 206] on button "Next" at bounding box center [254, 202] width 53 height 18
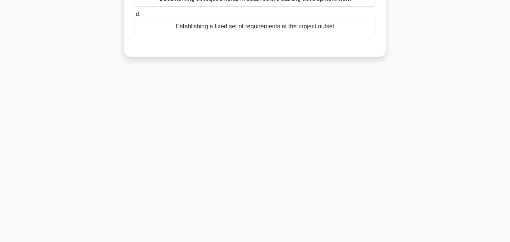
scroll to position [32, 0]
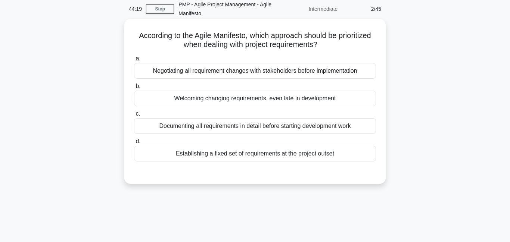
click at [231, 101] on div "Welcoming changing requirements, even late in development" at bounding box center [255, 99] width 242 height 16
click at [134, 89] on input "b. Welcoming changing requirements, even late in development" at bounding box center [134, 86] width 0 height 5
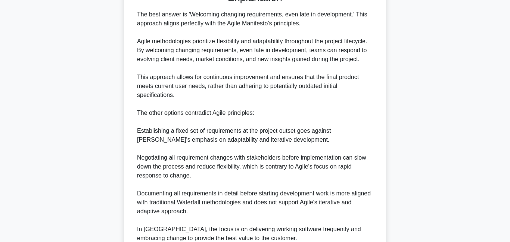
scroll to position [281, 0]
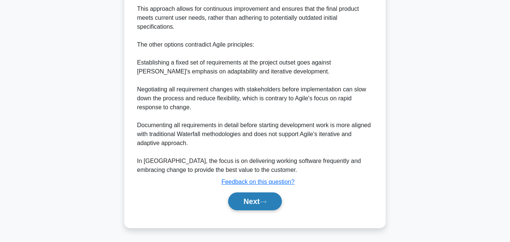
click at [273, 202] on button "Next" at bounding box center [254, 202] width 53 height 18
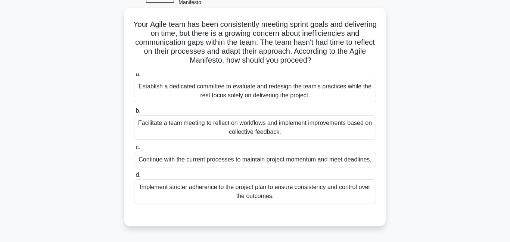
scroll to position [47, 0]
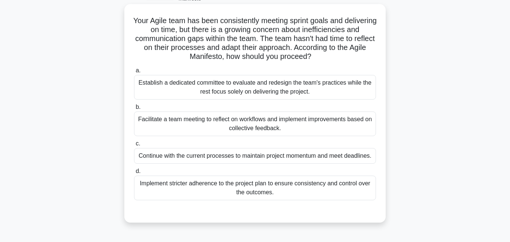
click at [272, 130] on div "Facilitate a team meeting to reflect on workflows and implement improvements ba…" at bounding box center [255, 124] width 242 height 25
click at [134, 110] on input "b. Facilitate a team meeting to reflect on workflows and implement improvements…" at bounding box center [134, 107] width 0 height 5
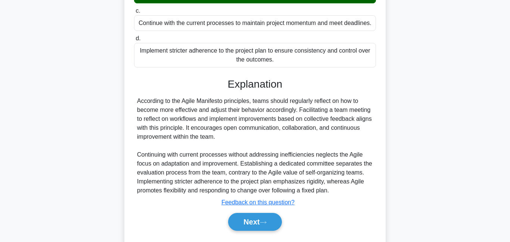
scroll to position [201, 0]
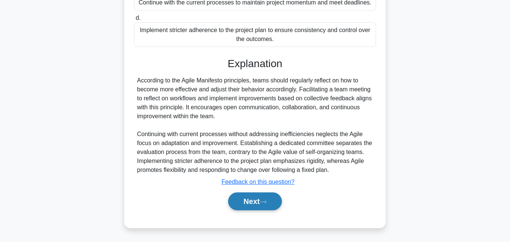
click at [275, 202] on button "Next" at bounding box center [254, 202] width 53 height 18
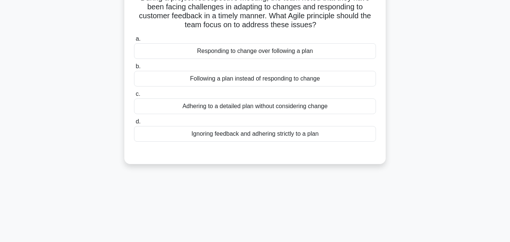
scroll to position [83, 0]
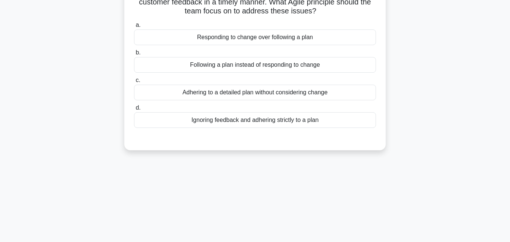
click at [235, 38] on div "Responding to change over following a plan" at bounding box center [255, 38] width 242 height 16
click at [134, 28] on input "a. Responding to change over following a plan" at bounding box center [134, 25] width 0 height 5
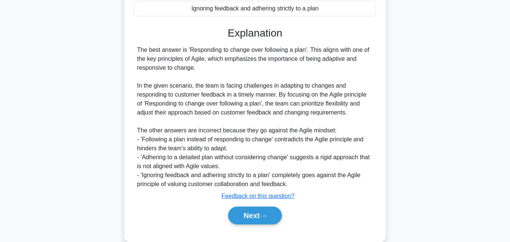
scroll to position [197, 0]
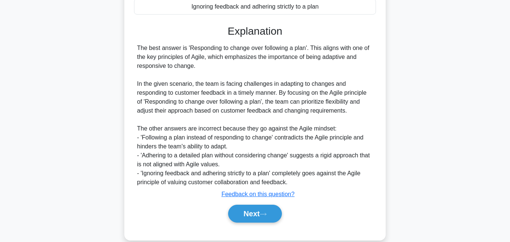
drag, startPoint x: 261, startPoint y: 219, endPoint x: 280, endPoint y: 182, distance: 40.9
click at [262, 215] on button "Next" at bounding box center [254, 214] width 53 height 18
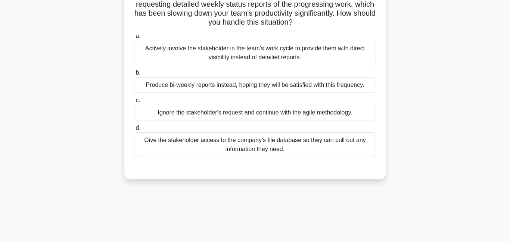
scroll to position [74, 0]
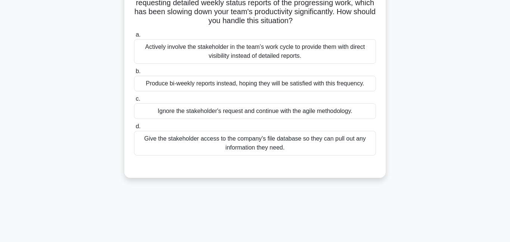
click at [238, 54] on div "Actively involve the stakeholder in the team’s work cycle to provide them with …" at bounding box center [255, 51] width 242 height 25
click at [134, 37] on input "a. Actively involve the stakeholder in the team’s work cycle to provide them wi…" at bounding box center [134, 35] width 0 height 5
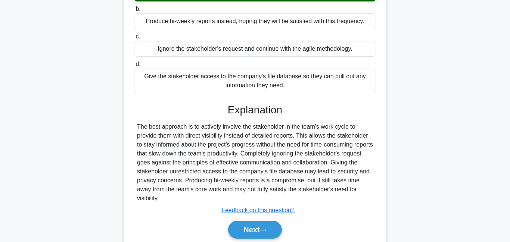
scroll to position [165, 0]
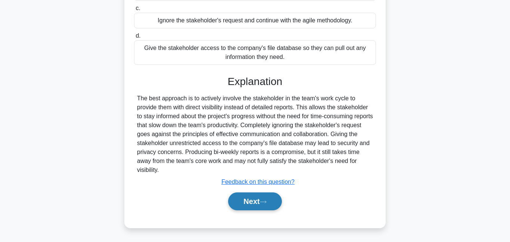
click at [253, 202] on button "Next" at bounding box center [254, 202] width 53 height 18
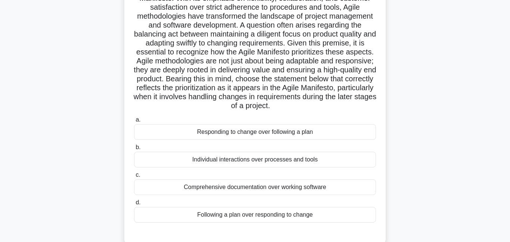
scroll to position [0, 0]
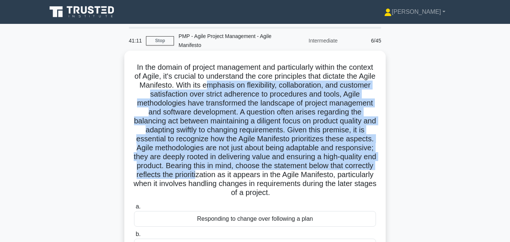
drag, startPoint x: 235, startPoint y: 84, endPoint x: 229, endPoint y: 170, distance: 86.1
click at [229, 170] on h5 ".spinner_0XTQ{transform-origin:center;animation:spinner_y6GP .75s linear infini…" at bounding box center [255, 130] width 244 height 135
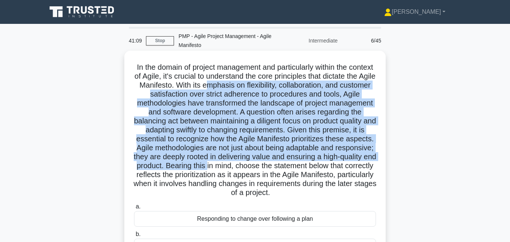
click at [204, 103] on h5 ".spinner_0XTQ{transform-origin:center;animation:spinner_y6GP .75s linear infini…" at bounding box center [255, 130] width 244 height 135
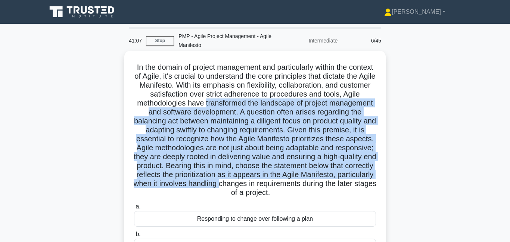
drag, startPoint x: 222, startPoint y: 106, endPoint x: 256, endPoint y: 183, distance: 83.8
click at [259, 186] on h5 ".spinner_0XTQ{transform-origin:center;animation:spinner_y6GP .75s linear infini…" at bounding box center [255, 130] width 244 height 135
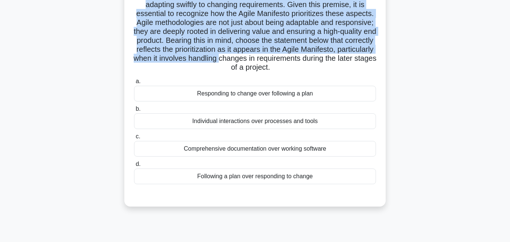
scroll to position [126, 0]
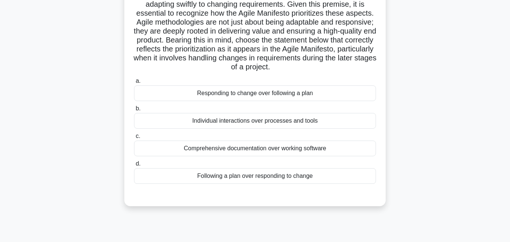
click at [265, 92] on div "Responding to change over following a plan" at bounding box center [255, 94] width 242 height 16
click at [134, 84] on input "a. Responding to change over following a plan" at bounding box center [134, 81] width 0 height 5
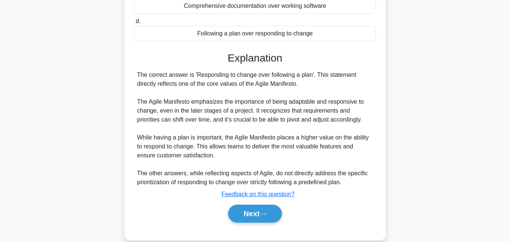
scroll to position [281, 0]
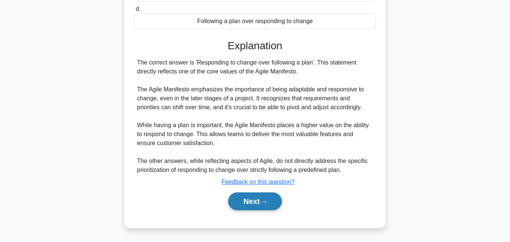
click at [249, 202] on button "Next" at bounding box center [254, 202] width 53 height 18
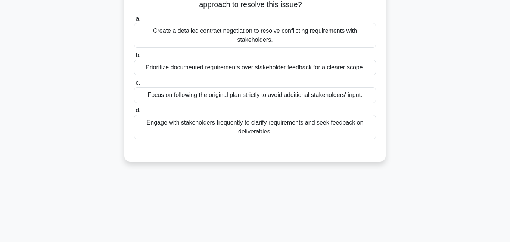
scroll to position [123, 0]
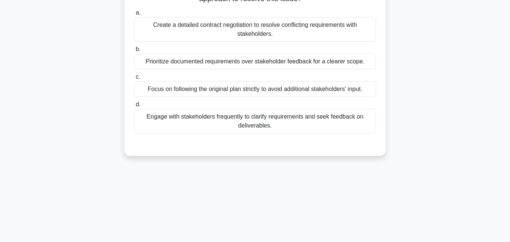
click at [217, 129] on div "Engage with stakeholders frequently to clarify requirements and seek feedback o…" at bounding box center [255, 121] width 242 height 25
click at [134, 107] on input "d. Engage with stakeholders frequently to clarify requirements and seek feedbac…" at bounding box center [134, 104] width 0 height 5
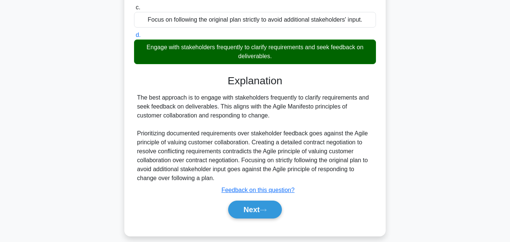
scroll to position [201, 0]
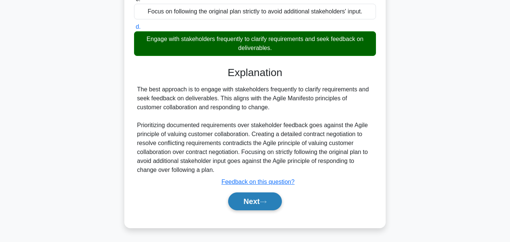
click at [244, 201] on button "Next" at bounding box center [254, 202] width 53 height 18
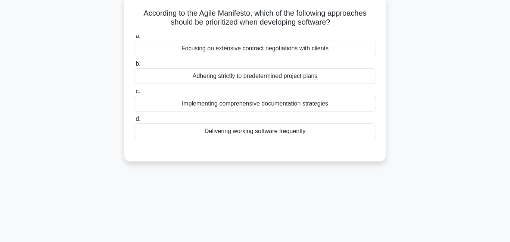
scroll to position [53, 0]
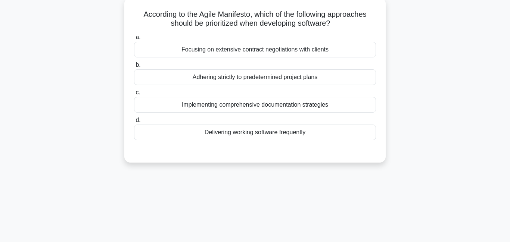
click at [276, 134] on div "Delivering working software frequently" at bounding box center [255, 133] width 242 height 16
click at [134, 123] on input "d. Delivering working software frequently" at bounding box center [134, 120] width 0 height 5
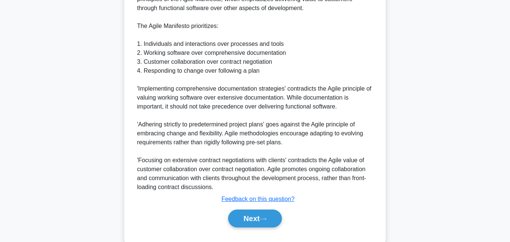
scroll to position [254, 0]
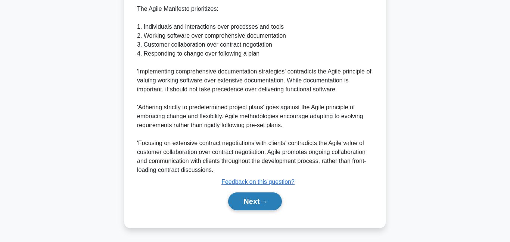
click at [257, 201] on button "Next" at bounding box center [254, 202] width 53 height 18
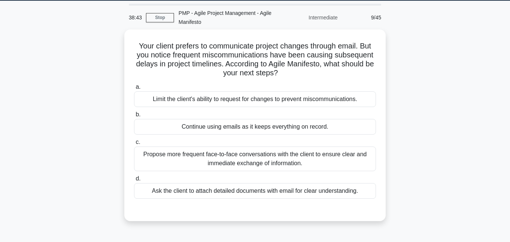
scroll to position [0, 0]
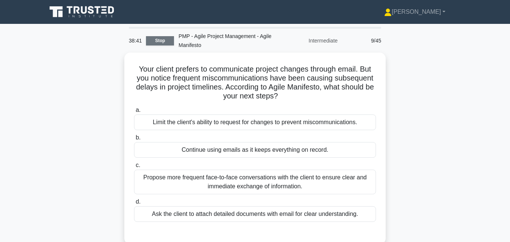
click at [168, 42] on link "Stop" at bounding box center [160, 40] width 28 height 9
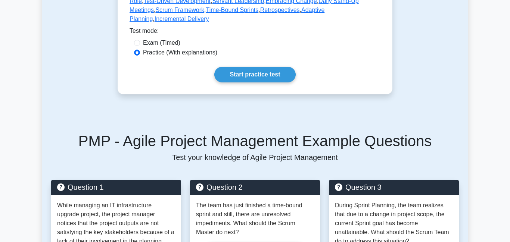
scroll to position [409, 0]
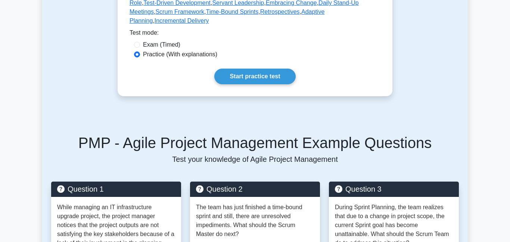
click at [160, 47] on label "Exam (Timed)" at bounding box center [161, 44] width 37 height 9
click at [140, 47] on input "Exam (Timed)" at bounding box center [137, 45] width 6 height 6
radio input "true"
click at [256, 79] on link "Start practice test" at bounding box center [254, 77] width 81 height 16
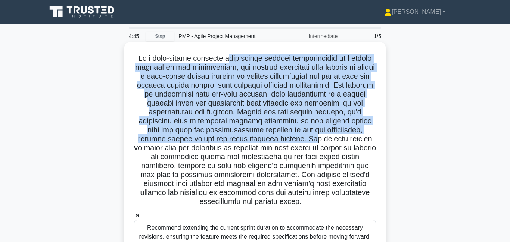
drag, startPoint x: 228, startPoint y: 58, endPoint x: 255, endPoint y: 136, distance: 83.1
click at [256, 138] on h5 ".spinner_0XTQ{transform-origin:center;animation:spinner_y6GP .75s linear infini…" at bounding box center [255, 130] width 244 height 153
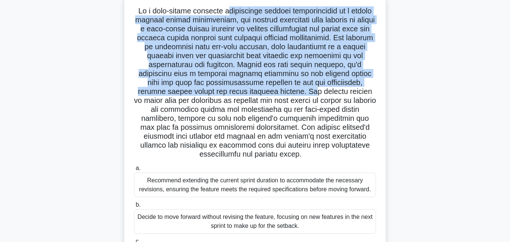
scroll to position [49, 0]
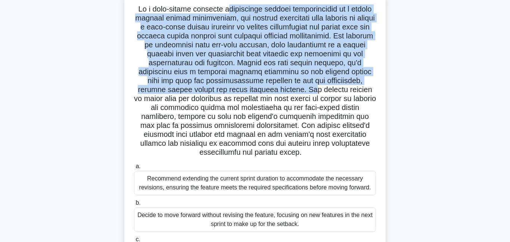
click at [208, 64] on h5 ".spinner_0XTQ{transform-origin:center;animation:spinner_y6GP .75s linear infini…" at bounding box center [255, 80] width 244 height 153
click at [209, 55] on h5 ".spinner_0XTQ{transform-origin:center;animation:spinner_y6GP .75s linear infini…" at bounding box center [255, 80] width 244 height 153
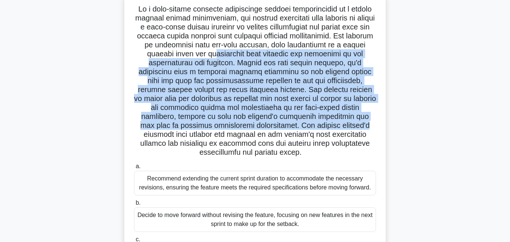
drag, startPoint x: 214, startPoint y: 54, endPoint x: 295, endPoint y: 126, distance: 108.7
click at [295, 126] on h5 ".spinner_0XTQ{transform-origin:center;animation:spinner_y6GP .75s linear infini…" at bounding box center [255, 80] width 244 height 153
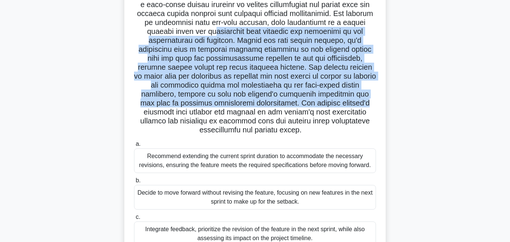
scroll to position [72, 0]
click at [242, 80] on h5 ".spinner_0XTQ{transform-origin:center;animation:spinner_y6GP .75s linear infini…" at bounding box center [255, 58] width 244 height 153
click at [242, 77] on h5 ".spinner_0XTQ{transform-origin:center;animation:spinner_y6GP .75s linear infini…" at bounding box center [255, 58] width 244 height 153
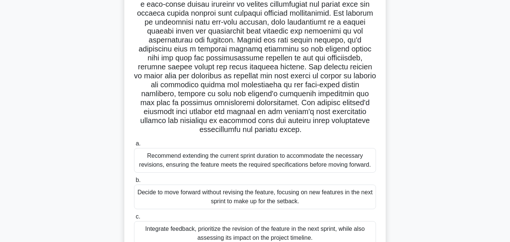
drag, startPoint x: 242, startPoint y: 75, endPoint x: 364, endPoint y: 124, distance: 131.7
click at [366, 128] on h5 ".spinner_0XTQ{transform-origin:center;animation:spinner_y6GP .75s linear infini…" at bounding box center [255, 58] width 244 height 153
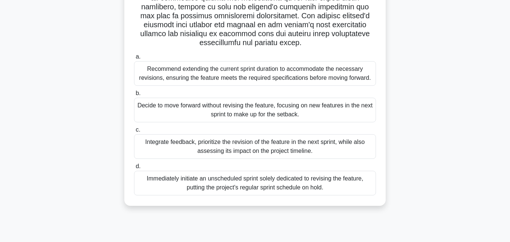
scroll to position [161, 0]
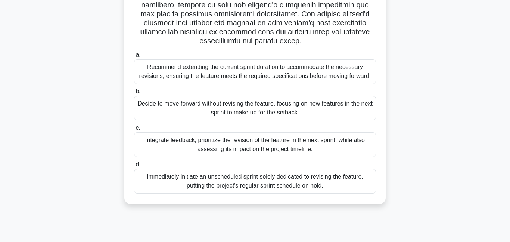
click at [184, 148] on div "Integrate feedback, prioritize the revision of the feature in the next sprint, …" at bounding box center [255, 145] width 242 height 25
click at [134, 131] on input "c. Integrate feedback, prioritize the revision of the feature in the next sprin…" at bounding box center [134, 128] width 0 height 5
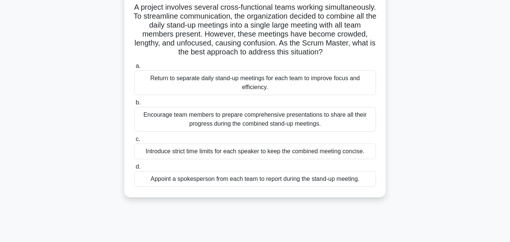
scroll to position [55, 0]
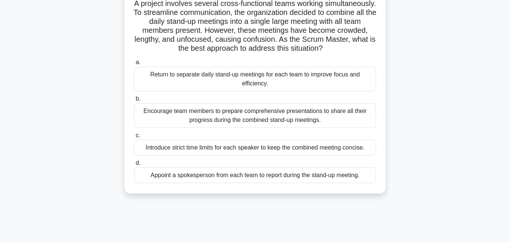
click at [197, 81] on div "Return to separate daily stand-up meetings for each team to improve focus and e…" at bounding box center [255, 79] width 242 height 25
click at [134, 65] on input "a. Return to separate daily stand-up meetings for each team to improve focus an…" at bounding box center [134, 62] width 0 height 5
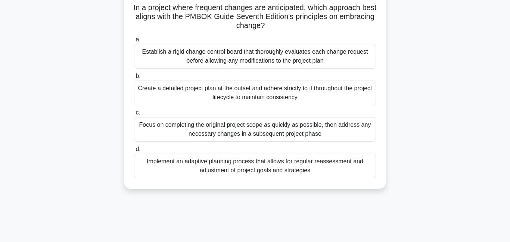
scroll to position [54, 0]
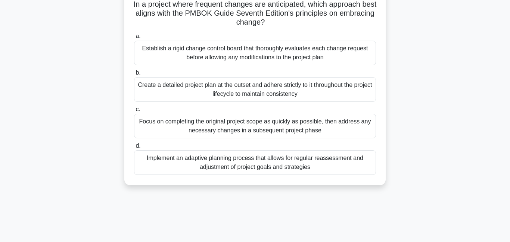
click at [233, 163] on div "Implement an adaptive planning process that allows for regular reassessment and…" at bounding box center [255, 163] width 242 height 25
click at [134, 149] on input "d. Implement an adaptive planning process that allows for regular reassessment …" at bounding box center [134, 146] width 0 height 5
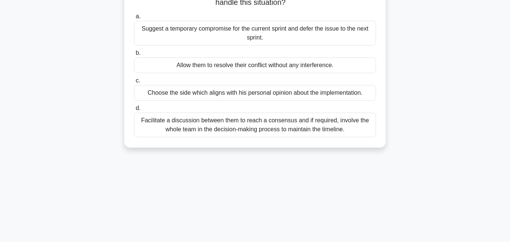
scroll to position [87, 0]
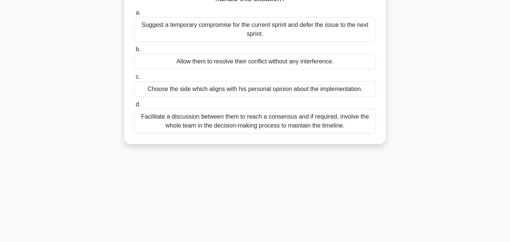
click at [250, 120] on div "Facilitate a discussion between them to reach a consensus and if required, invo…" at bounding box center [255, 121] width 242 height 25
click at [134, 107] on input "d. Facilitate a discussion between them to reach a consensus and if required, i…" at bounding box center [134, 104] width 0 height 5
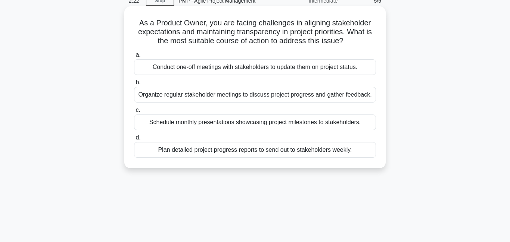
scroll to position [54, 0]
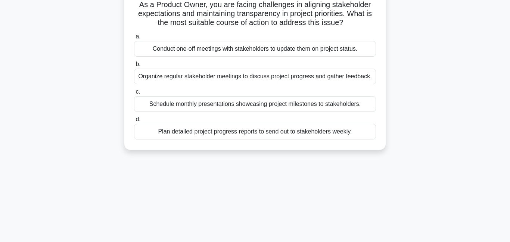
click at [269, 80] on div "Organize regular stakeholder meetings to discuss project progress and gather fe…" at bounding box center [255, 77] width 242 height 16
click at [134, 67] on input "b. Organize regular stakeholder meetings to discuss project progress and gather…" at bounding box center [134, 64] width 0 height 5
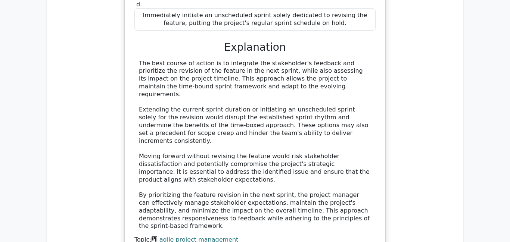
scroll to position [940, 0]
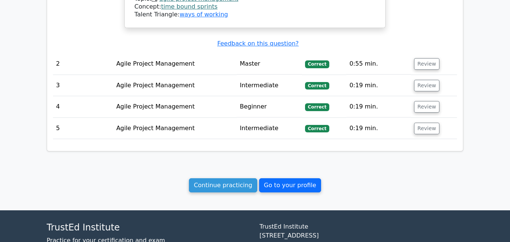
click at [297, 179] on link "Go to your profile" at bounding box center [290, 186] width 62 height 14
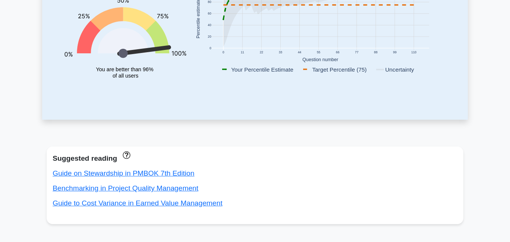
scroll to position [36, 0]
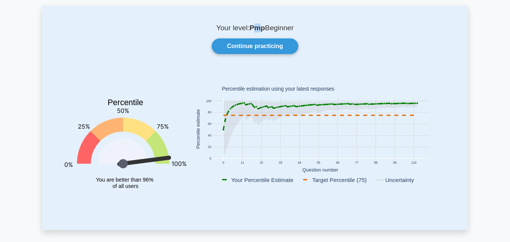
drag, startPoint x: 263, startPoint y: 25, endPoint x: 252, endPoint y: 28, distance: 10.9
click at [252, 28] on b "Pmp" at bounding box center [258, 28] width 16 height 8
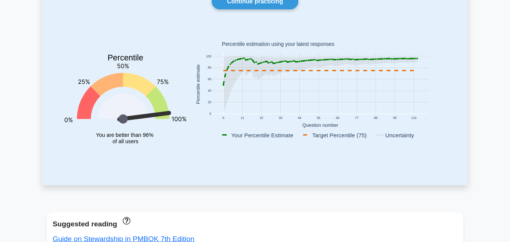
scroll to position [0, 0]
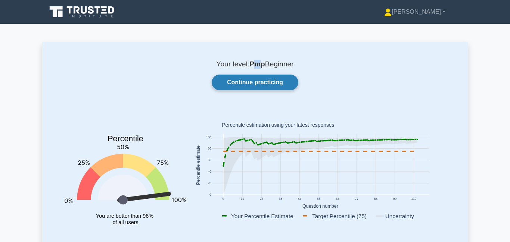
click at [233, 82] on link "Continue practicing" at bounding box center [255, 83] width 87 height 16
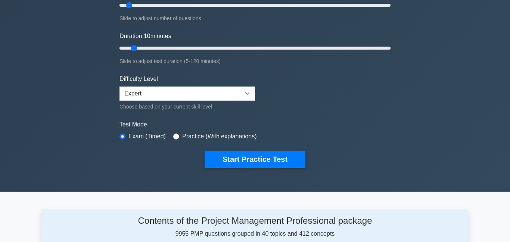
scroll to position [98, 0]
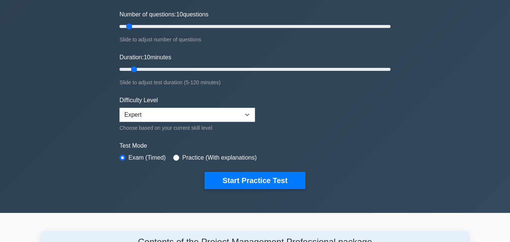
click at [172, 159] on div "Test Mode Exam (Timed) Practice (With explanations)" at bounding box center [255, 153] width 271 height 22
click at [175, 157] on input "radio" at bounding box center [176, 158] width 6 height 6
radio input "true"
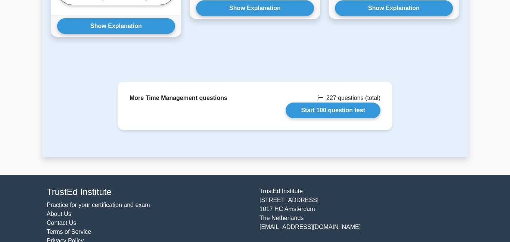
scroll to position [746, 0]
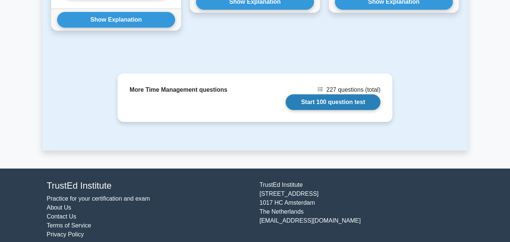
click at [310, 97] on link "Start 100 question test" at bounding box center [333, 103] width 95 height 16
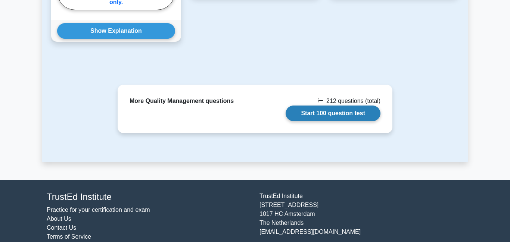
scroll to position [808, 0]
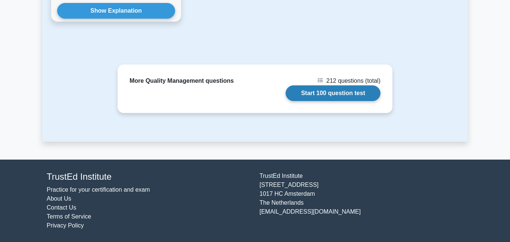
click at [306, 94] on link "Start 100 question test" at bounding box center [333, 94] width 95 height 16
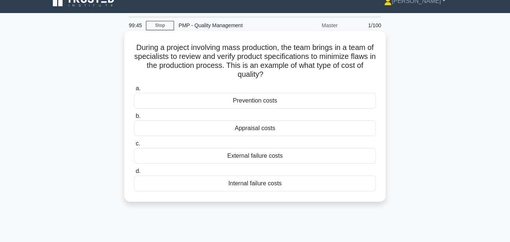
scroll to position [26, 0]
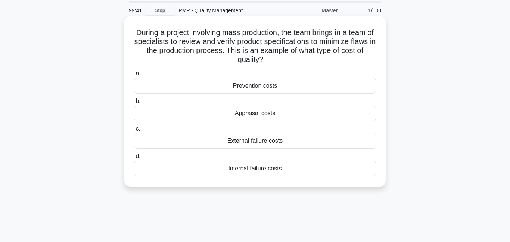
click at [238, 88] on div "Prevention costs" at bounding box center [255, 86] width 242 height 16
click at [134, 76] on input "a. Prevention costs" at bounding box center [134, 73] width 0 height 5
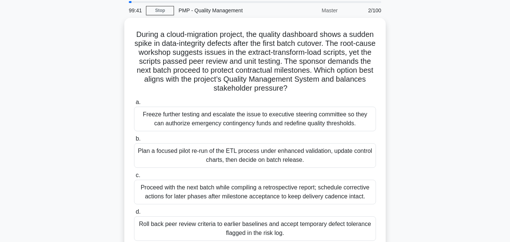
scroll to position [0, 0]
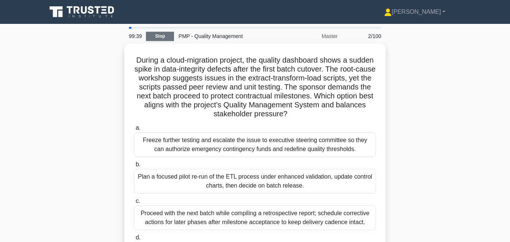
click at [162, 38] on link "Stop" at bounding box center [160, 36] width 28 height 9
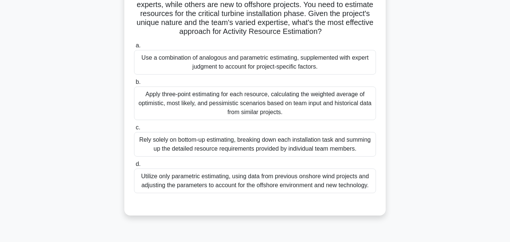
scroll to position [86, 0]
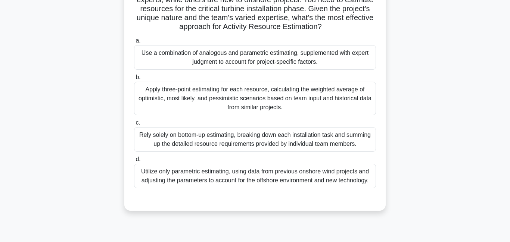
click at [236, 140] on div "Rely solely on bottom-up estimating, breaking down each installation task and s…" at bounding box center [255, 139] width 242 height 25
click at [134, 126] on input "c. Rely solely on bottom-up estimating, breaking down each installation task an…" at bounding box center [134, 123] width 0 height 5
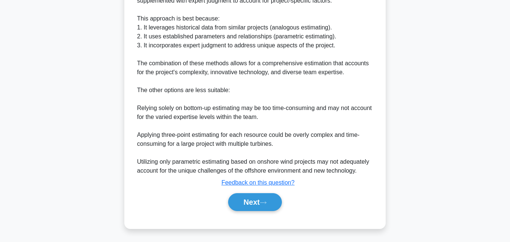
scroll to position [327, 0]
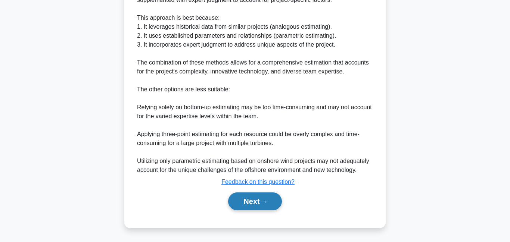
click at [240, 209] on div "Next" at bounding box center [255, 202] width 242 height 24
click at [239, 206] on button "Next" at bounding box center [254, 202] width 53 height 18
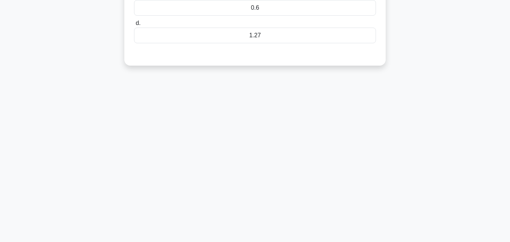
scroll to position [11, 0]
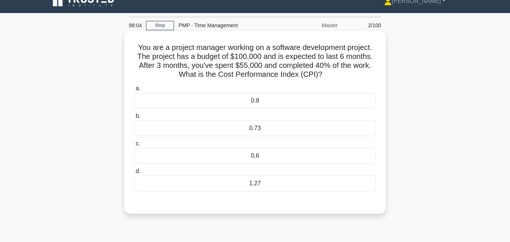
click at [275, 127] on div "0.73" at bounding box center [255, 129] width 242 height 16
click at [134, 119] on input "b. 0.73" at bounding box center [134, 116] width 0 height 5
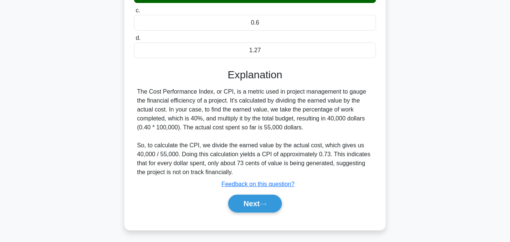
scroll to position [148, 0]
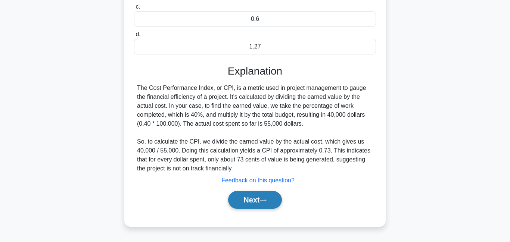
click at [255, 202] on button "Next" at bounding box center [254, 200] width 53 height 18
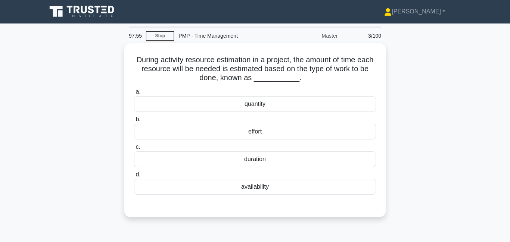
scroll to position [0, 0]
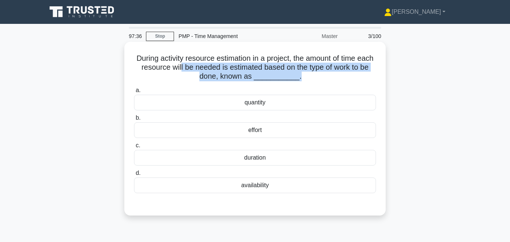
drag, startPoint x: 183, startPoint y: 67, endPoint x: 232, endPoint y: 84, distance: 51.6
click at [232, 84] on div "During activity resource estimation in a project, the amount of time each resou…" at bounding box center [255, 129] width 256 height 168
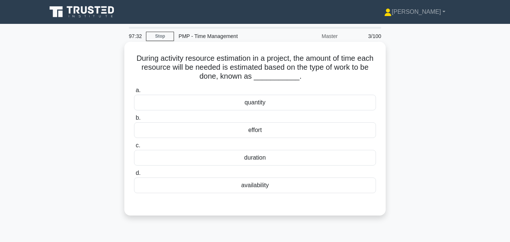
click at [249, 158] on div "duration" at bounding box center [255, 158] width 242 height 16
click at [134, 148] on input "c. duration" at bounding box center [134, 145] width 0 height 5
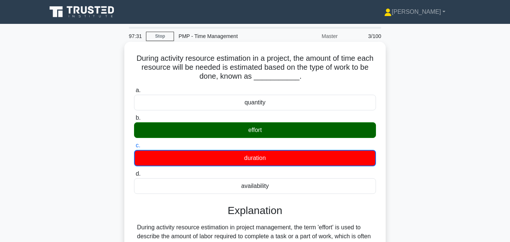
scroll to position [161, 0]
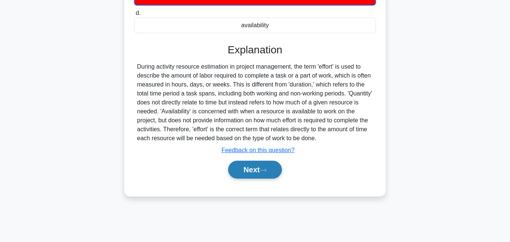
click at [257, 175] on button "Next" at bounding box center [254, 170] width 53 height 18
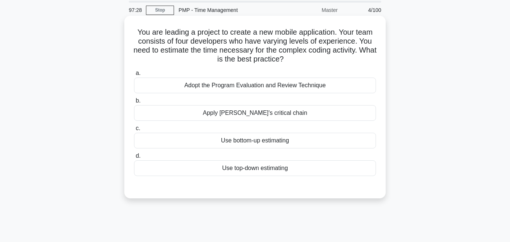
scroll to position [0, 0]
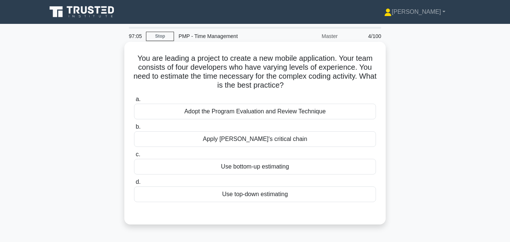
click at [222, 168] on div "Use bottom-up estimating" at bounding box center [255, 167] width 242 height 16
click at [134, 157] on input "c. Use bottom-up estimating" at bounding box center [134, 154] width 0 height 5
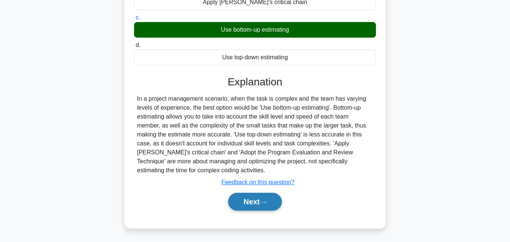
scroll to position [142, 0]
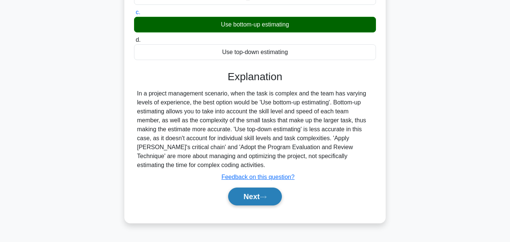
click at [256, 204] on button "Next" at bounding box center [254, 197] width 53 height 18
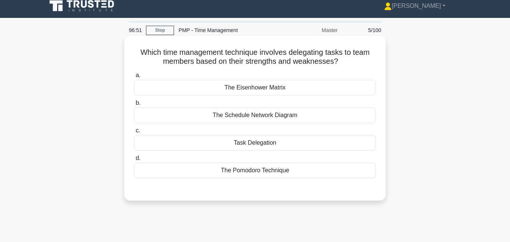
scroll to position [0, 0]
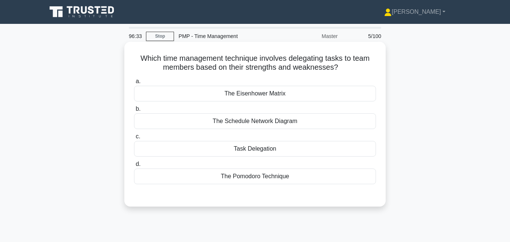
click at [235, 152] on div "Task Delegation" at bounding box center [255, 149] width 242 height 16
click at [134, 139] on input "c. Task Delegation" at bounding box center [134, 136] width 0 height 5
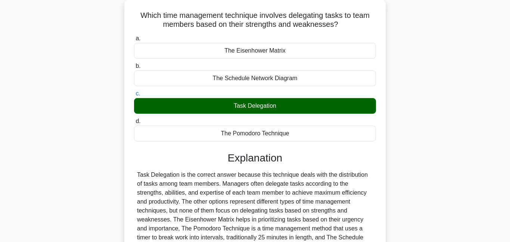
scroll to position [105, 0]
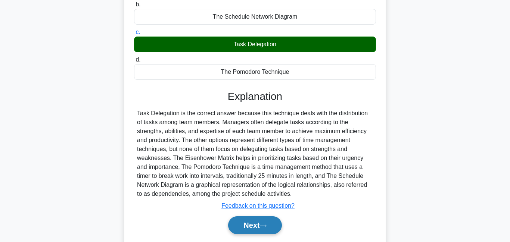
click at [267, 224] on icon at bounding box center [263, 226] width 7 height 4
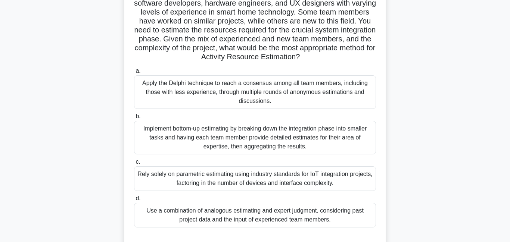
scroll to position [84, 0]
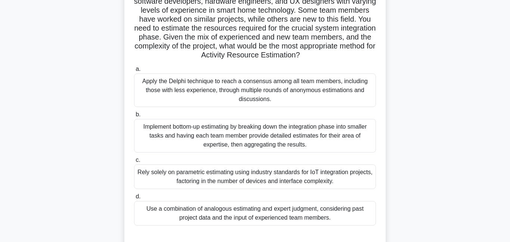
click at [218, 140] on div "Implement bottom-up estimating by breaking down the integration phase into smal…" at bounding box center [255, 136] width 242 height 34
click at [134, 117] on input "b. Implement bottom-up estimating by breaking down the integration phase into s…" at bounding box center [134, 114] width 0 height 5
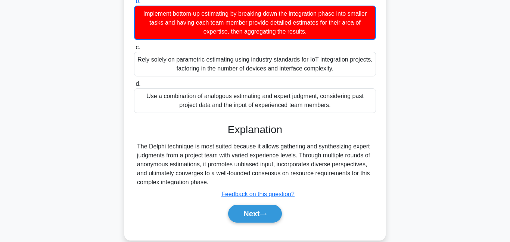
scroll to position [210, 0]
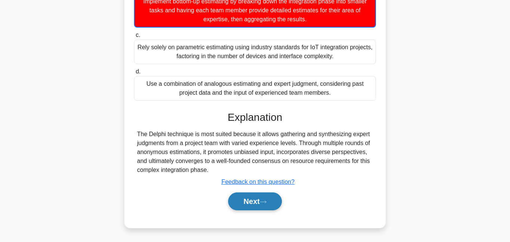
click at [238, 203] on button "Next" at bounding box center [254, 202] width 53 height 18
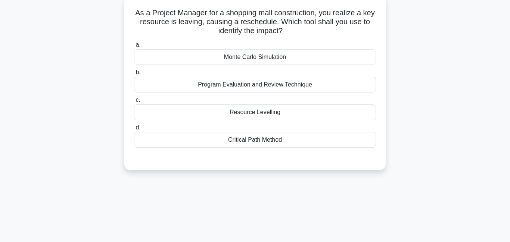
scroll to position [0, 0]
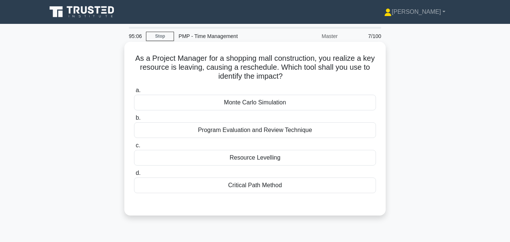
click at [234, 107] on div "Monte Carlo Simulation" at bounding box center [255, 103] width 242 height 16
click at [134, 93] on input "a. Monte Carlo Simulation" at bounding box center [134, 90] width 0 height 5
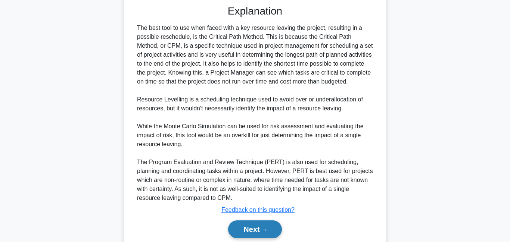
scroll to position [228, 0]
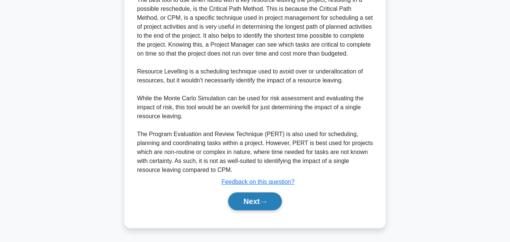
click at [251, 210] on div "Next" at bounding box center [255, 202] width 242 height 24
click at [250, 205] on button "Next" at bounding box center [254, 202] width 53 height 18
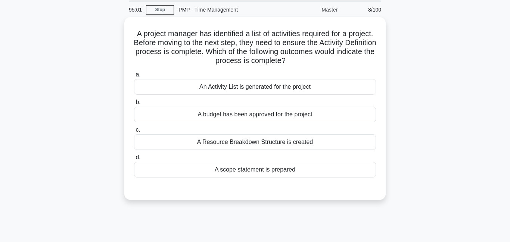
scroll to position [0, 0]
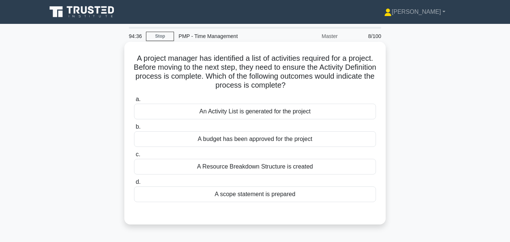
click at [231, 112] on div "An Activity List is generated for the project" at bounding box center [255, 112] width 242 height 16
click at [134, 102] on input "a. An Activity List is generated for the project" at bounding box center [134, 99] width 0 height 5
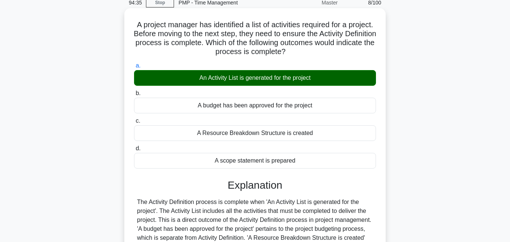
scroll to position [117, 0]
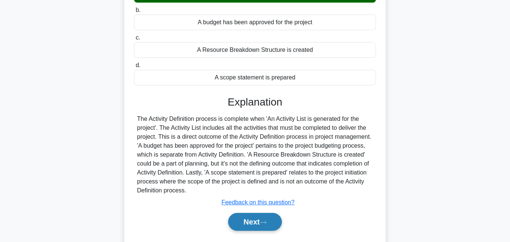
drag, startPoint x: 258, startPoint y: 221, endPoint x: 255, endPoint y: 215, distance: 6.9
click at [258, 220] on button "Next" at bounding box center [254, 222] width 53 height 18
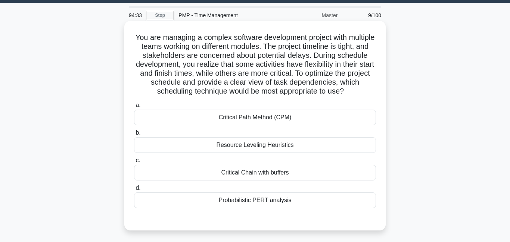
scroll to position [20, 0]
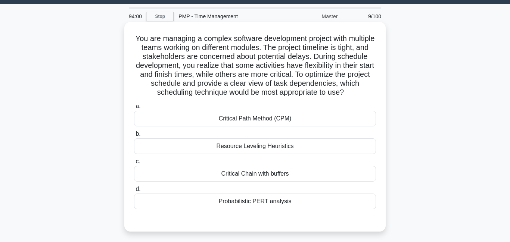
click at [245, 120] on div "Critical Path Method (CPM)" at bounding box center [255, 119] width 242 height 16
click at [134, 109] on input "a. Critical Path Method (CPM)" at bounding box center [134, 106] width 0 height 5
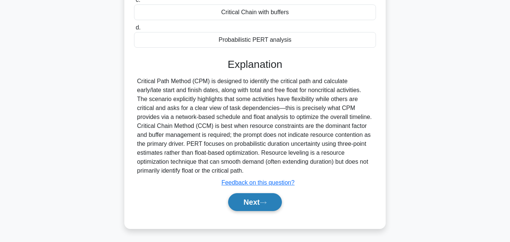
scroll to position [183, 0]
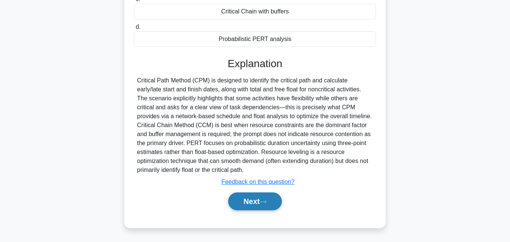
click at [261, 204] on button "Next" at bounding box center [254, 202] width 53 height 18
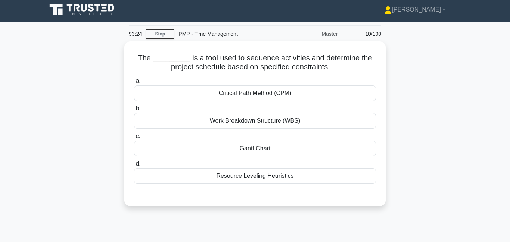
scroll to position [0, 0]
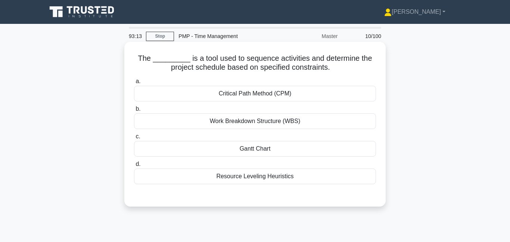
click at [263, 98] on div "Critical Path Method (CPM)" at bounding box center [255, 94] width 242 height 16
click at [134, 84] on input "a. Critical Path Method (CPM)" at bounding box center [134, 81] width 0 height 5
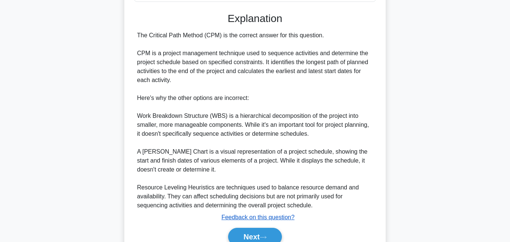
scroll to position [183, 0]
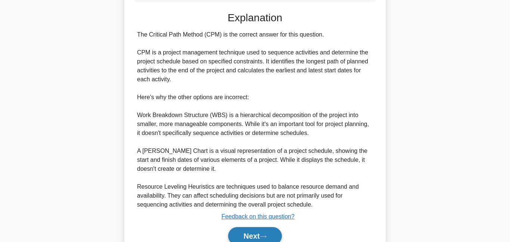
click at [256, 231] on button "Next" at bounding box center [254, 237] width 53 height 18
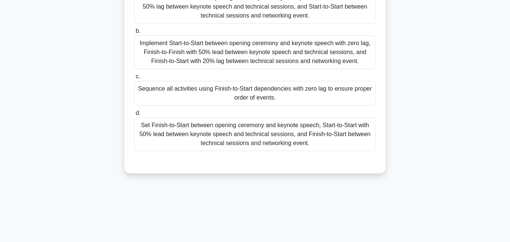
scroll to position [126, 0]
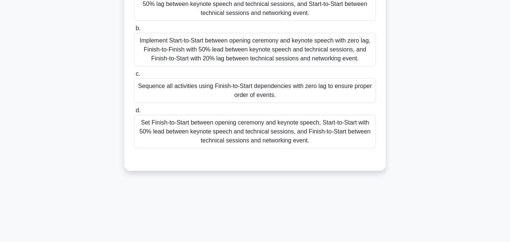
click at [198, 132] on div "Set Finish-to-Start between opening ceremony and keynote speech, Start-to-Start…" at bounding box center [255, 132] width 242 height 34
click at [134, 113] on input "d. Set Finish-to-Start between opening ceremony and keynote speech, Start-to-St…" at bounding box center [134, 110] width 0 height 5
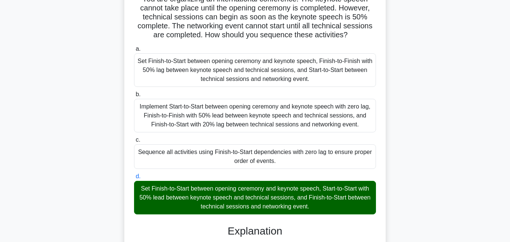
scroll to position [0, 0]
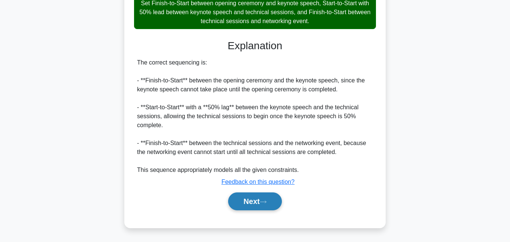
click at [258, 206] on button "Next" at bounding box center [254, 202] width 53 height 18
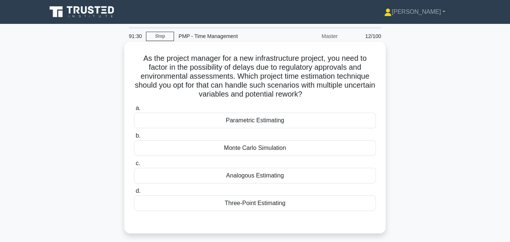
click at [207, 146] on div "Monte Carlo Simulation" at bounding box center [255, 148] width 242 height 16
click at [134, 139] on input "b. Monte Carlo Simulation" at bounding box center [134, 136] width 0 height 5
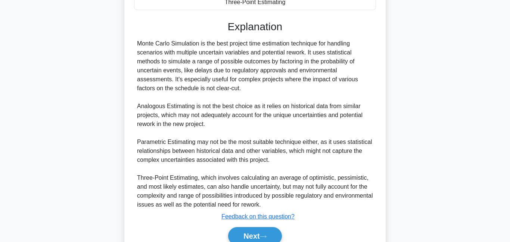
scroll to position [236, 0]
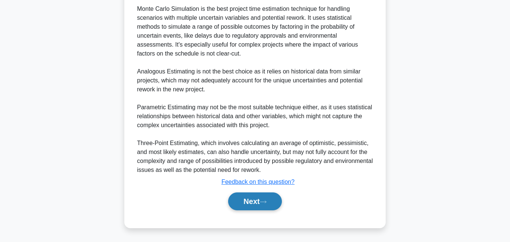
click at [264, 204] on icon at bounding box center [263, 202] width 7 height 4
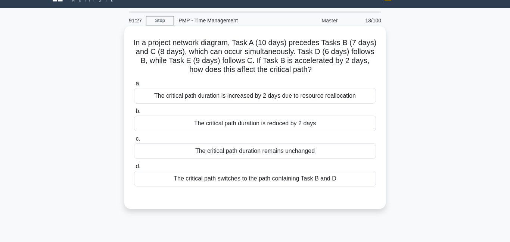
scroll to position [0, 0]
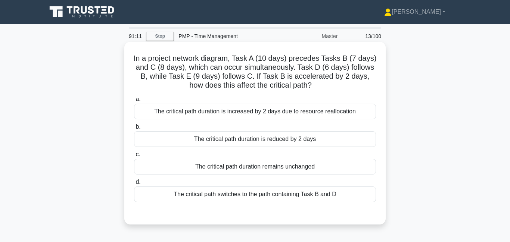
drag, startPoint x: 249, startPoint y: 76, endPoint x: 332, endPoint y: 83, distance: 83.2
click at [332, 83] on h5 "In a project network diagram, Task A (10 days) precedes Tasks B (7 days) and C …" at bounding box center [255, 72] width 244 height 37
click at [237, 168] on div "The critical path duration remains unchanged" at bounding box center [255, 167] width 242 height 16
click at [134, 157] on input "c. The critical path duration remains unchanged" at bounding box center [134, 154] width 0 height 5
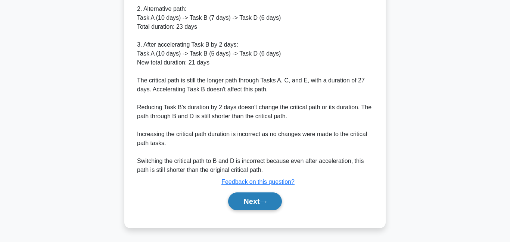
click at [257, 203] on button "Next" at bounding box center [254, 202] width 53 height 18
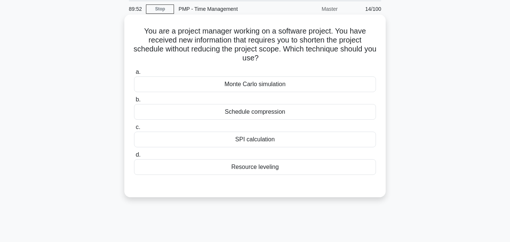
scroll to position [46, 0]
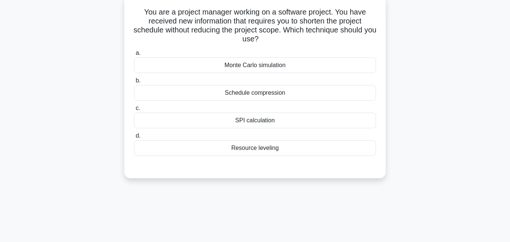
click at [266, 96] on div "Schedule compression" at bounding box center [255, 93] width 242 height 16
click at [134, 83] on input "b. Schedule compression" at bounding box center [134, 80] width 0 height 5
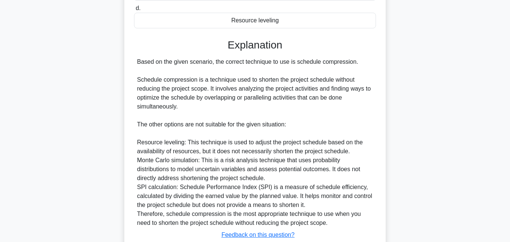
scroll to position [228, 0]
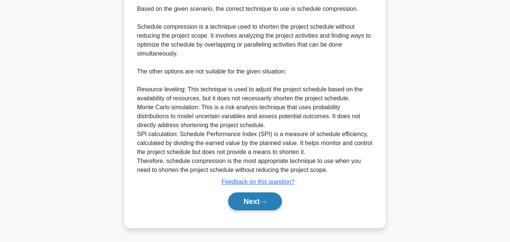
click at [267, 199] on button "Next" at bounding box center [254, 202] width 53 height 18
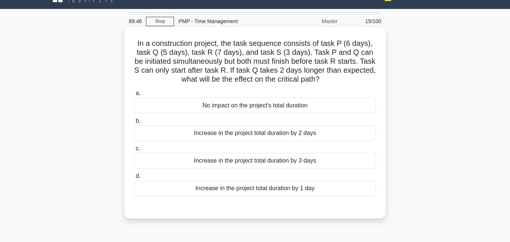
scroll to position [0, 0]
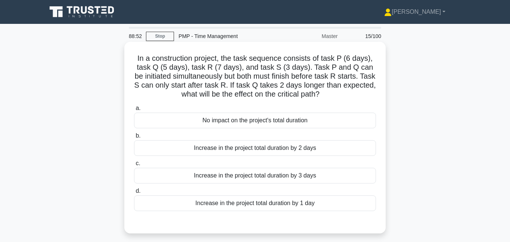
click at [319, 201] on div "Increase in the project total duration by 1 day" at bounding box center [255, 204] width 242 height 16
click at [134, 194] on input "d. Increase in the project total duration by 1 day" at bounding box center [134, 191] width 0 height 5
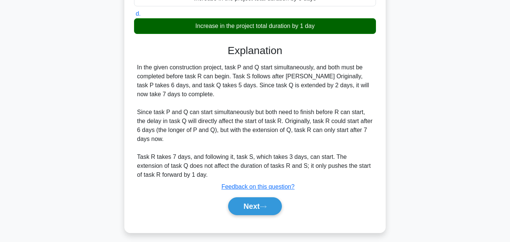
scroll to position [183, 0]
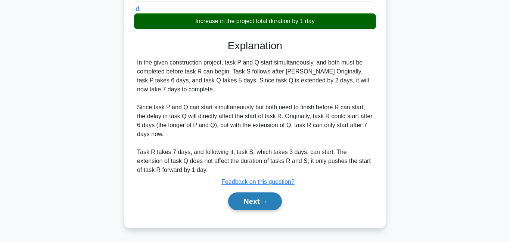
click at [267, 198] on button "Next" at bounding box center [254, 202] width 53 height 18
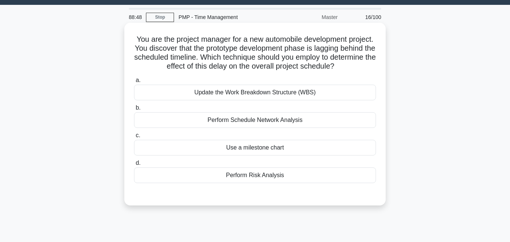
scroll to position [0, 0]
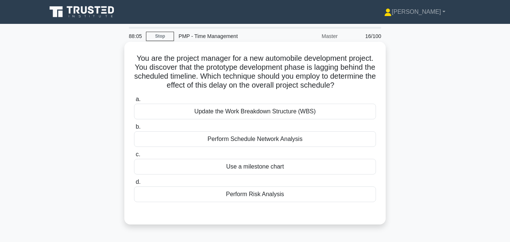
click at [229, 141] on div "Perform Schedule Network Analysis" at bounding box center [255, 139] width 242 height 16
click at [134, 130] on input "b. Perform Schedule Network Analysis" at bounding box center [134, 127] width 0 height 5
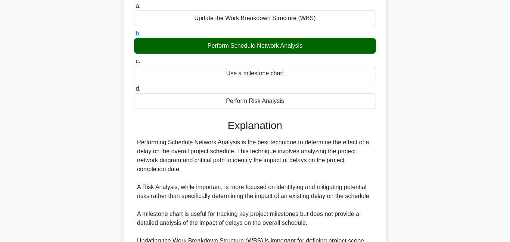
scroll to position [167, 0]
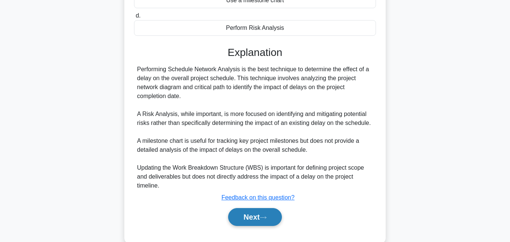
click at [248, 221] on button "Next" at bounding box center [254, 217] width 53 height 18
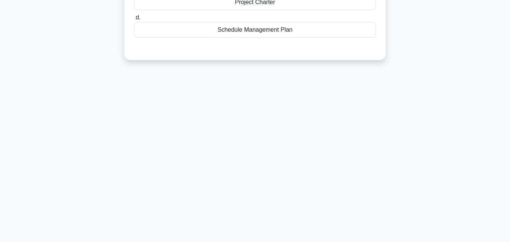
scroll to position [0, 0]
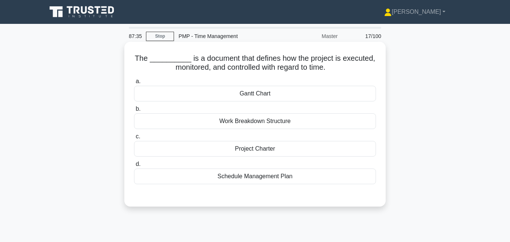
click at [232, 179] on div "Schedule Management Plan" at bounding box center [255, 177] width 242 height 16
click at [134, 167] on input "d. Schedule Management Plan" at bounding box center [134, 164] width 0 height 5
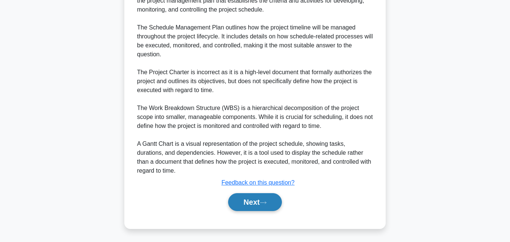
scroll to position [228, 0]
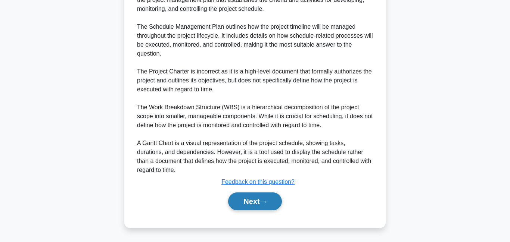
click at [250, 203] on button "Next" at bounding box center [254, 202] width 53 height 18
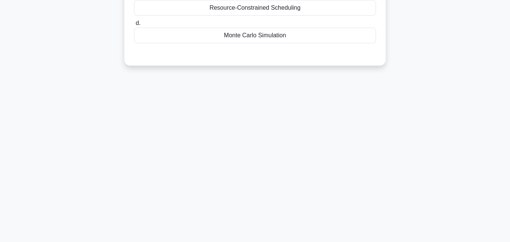
scroll to position [0, 0]
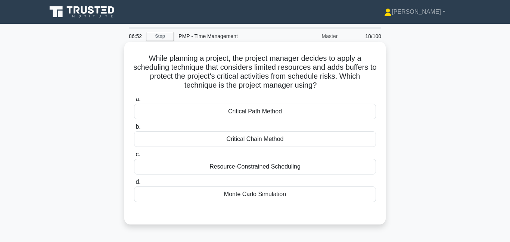
click at [239, 139] on div "Critical Chain Method" at bounding box center [255, 139] width 242 height 16
click at [134, 130] on input "b. Critical Chain Method" at bounding box center [134, 127] width 0 height 5
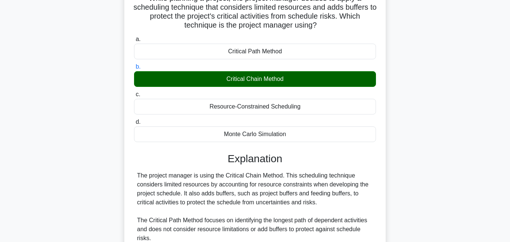
scroll to position [192, 0]
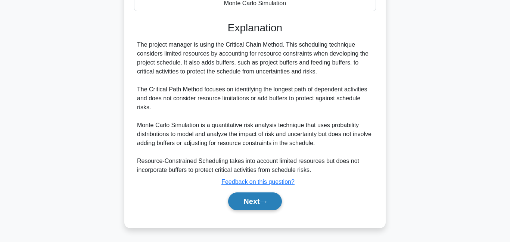
click at [253, 198] on button "Next" at bounding box center [254, 202] width 53 height 18
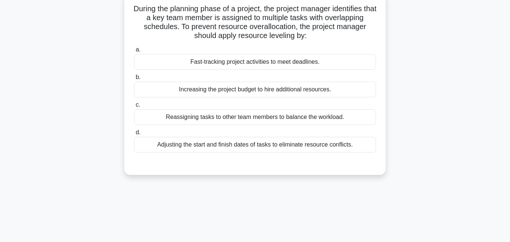
scroll to position [0, 0]
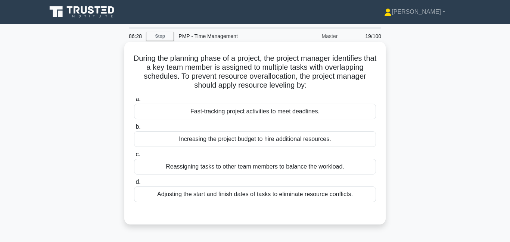
click at [224, 195] on div "Adjusting the start and finish dates of tasks to eliminate resource conflicts." at bounding box center [255, 195] width 242 height 16
click at [134, 185] on input "d. Adjusting the start and finish dates of tasks to eliminate resource conflict…" at bounding box center [134, 182] width 0 height 5
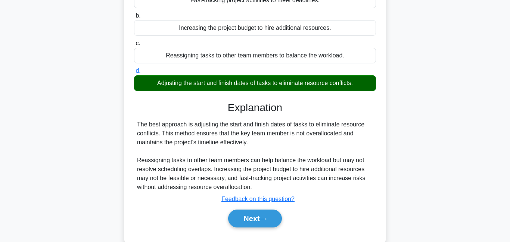
scroll to position [161, 0]
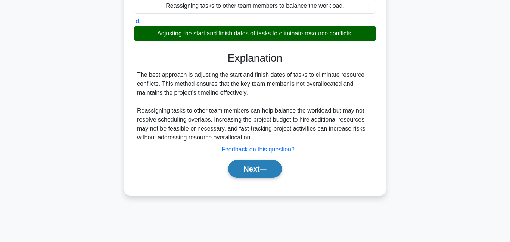
click at [255, 169] on button "Next" at bounding box center [254, 169] width 53 height 18
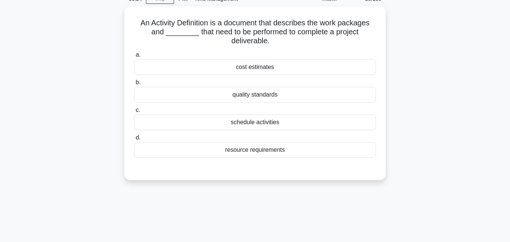
scroll to position [0, 0]
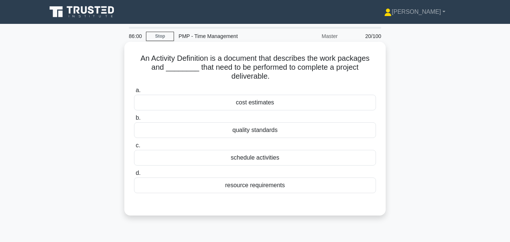
click at [245, 161] on div "schedule activities" at bounding box center [255, 158] width 242 height 16
click at [134, 148] on input "c. schedule activities" at bounding box center [134, 145] width 0 height 5
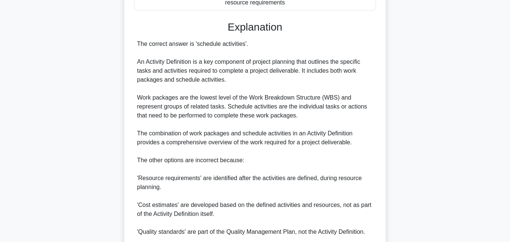
scroll to position [272, 0]
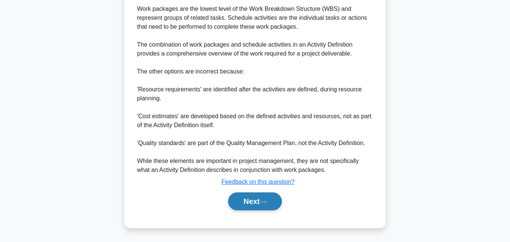
click at [245, 204] on button "Next" at bounding box center [254, 202] width 53 height 18
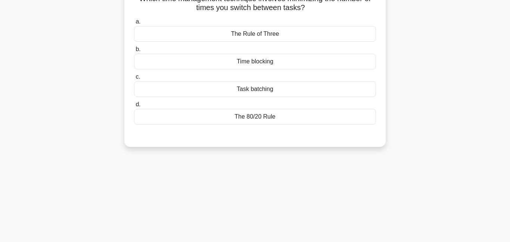
scroll to position [0, 0]
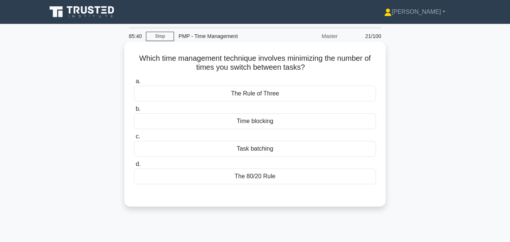
click at [269, 151] on div "Task batching" at bounding box center [255, 149] width 242 height 16
click at [134, 139] on input "c. Task batching" at bounding box center [134, 136] width 0 height 5
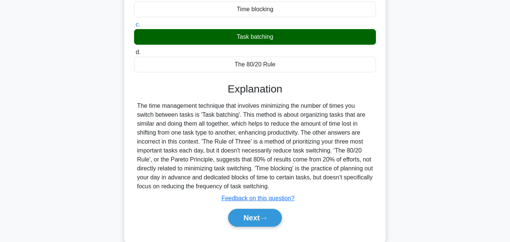
scroll to position [115, 0]
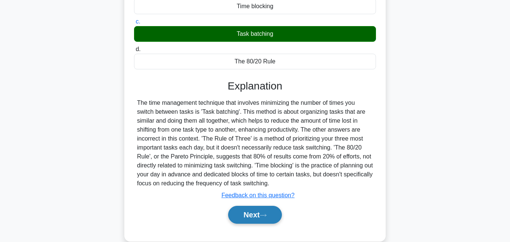
click at [253, 216] on button "Next" at bounding box center [254, 215] width 53 height 18
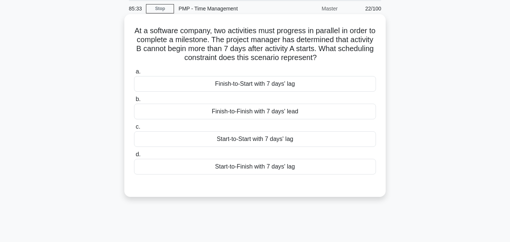
scroll to position [0, 0]
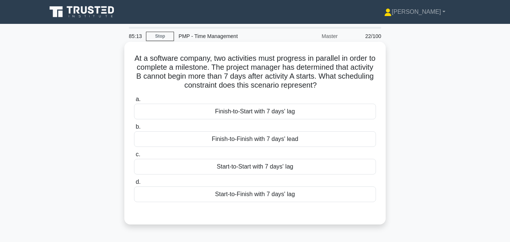
click at [242, 169] on div "Start-to-Start with 7 days' lag" at bounding box center [255, 167] width 242 height 16
click at [134, 157] on input "c. Start-to-Start with 7 days' lag" at bounding box center [134, 154] width 0 height 5
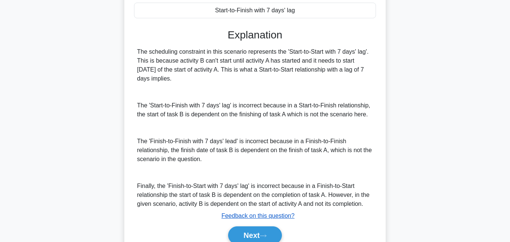
scroll to position [219, 0]
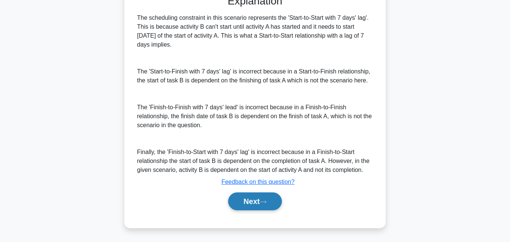
click at [252, 199] on button "Next" at bounding box center [254, 202] width 53 height 18
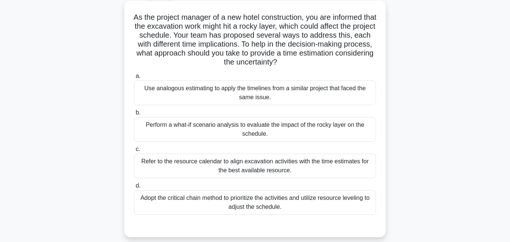
scroll to position [66, 0]
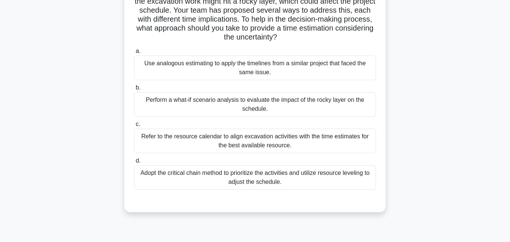
click at [221, 103] on div "Perform a what-if scenario analysis to evaluate the impact of the rocky layer o…" at bounding box center [255, 104] width 242 height 25
click at [134, 90] on input "b. Perform a what-if scenario analysis to evaluate the impact of the rocky laye…" at bounding box center [134, 88] width 0 height 5
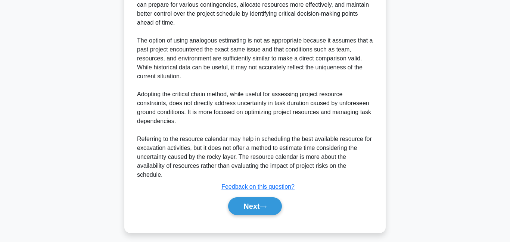
scroll to position [339, 0]
drag, startPoint x: 256, startPoint y: 205, endPoint x: 253, endPoint y: 197, distance: 8.6
click at [255, 205] on button "Next" at bounding box center [254, 206] width 53 height 18
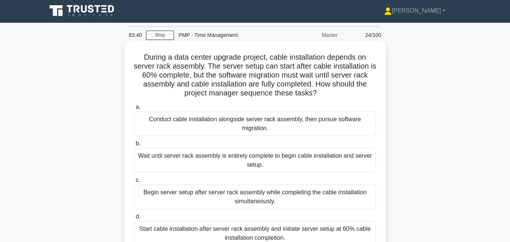
scroll to position [0, 0]
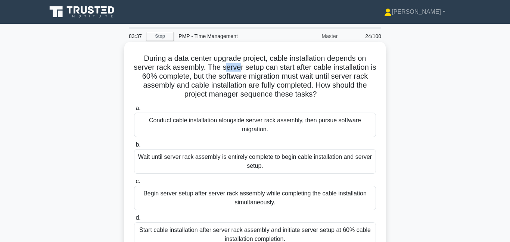
drag, startPoint x: 226, startPoint y: 66, endPoint x: 240, endPoint y: 68, distance: 13.9
click at [240, 68] on h5 "During a data center upgrade project, cable installation depends on server rack…" at bounding box center [255, 77] width 244 height 46
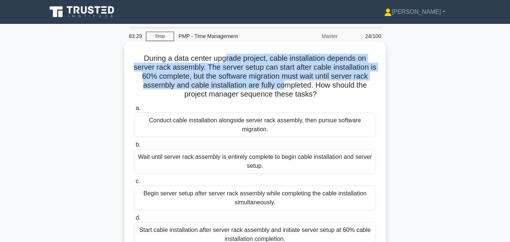
drag, startPoint x: 226, startPoint y: 58, endPoint x: 284, endPoint y: 81, distance: 62.0
click at [284, 81] on h5 "During a data center upgrade project, cable installation depends on server rack…" at bounding box center [255, 77] width 244 height 46
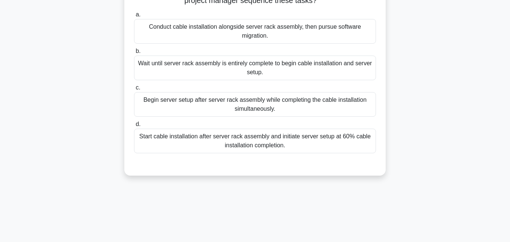
scroll to position [105, 0]
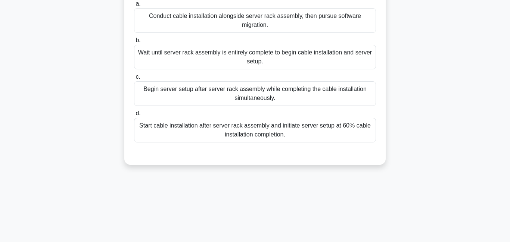
click at [166, 125] on div "Start cable installation after server rack assembly and initiate server setup a…" at bounding box center [255, 130] width 242 height 25
click at [134, 116] on input "d. Start cable installation after server rack assembly and initiate server setu…" at bounding box center [134, 113] width 0 height 5
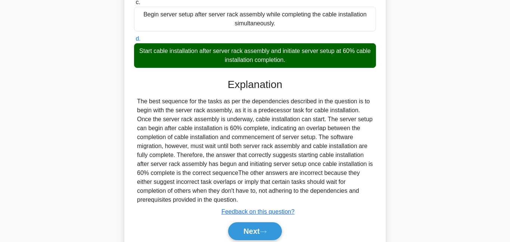
scroll to position [210, 0]
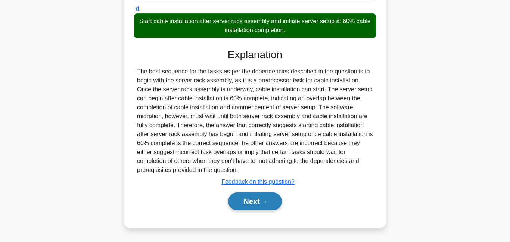
click at [244, 206] on button "Next" at bounding box center [254, 202] width 53 height 18
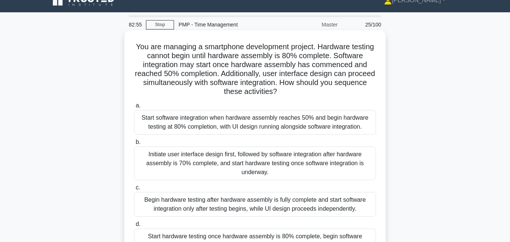
scroll to position [0, 0]
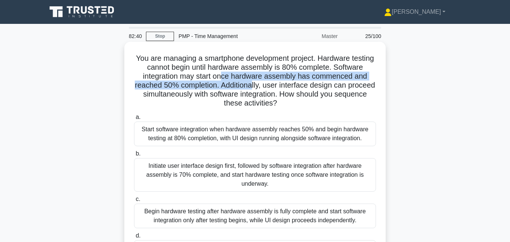
drag, startPoint x: 225, startPoint y: 79, endPoint x: 251, endPoint y: 86, distance: 27.5
click at [251, 86] on h5 "You are managing a smartphone development project. Hardware testing cannot begi…" at bounding box center [255, 81] width 244 height 55
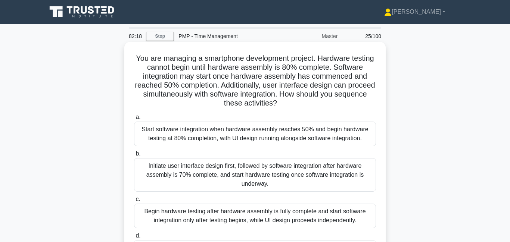
click at [232, 140] on div "Start software integration when hardware assembly reaches 50% and begin hardwar…" at bounding box center [255, 134] width 242 height 25
click at [134, 120] on input "a. Start software integration when hardware assembly reaches 50% and begin hard…" at bounding box center [134, 117] width 0 height 5
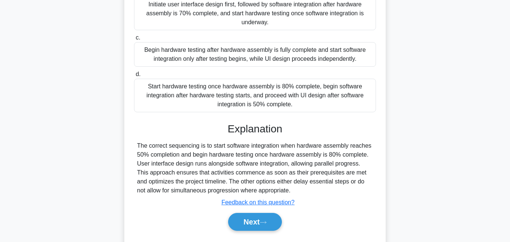
scroll to position [183, 0]
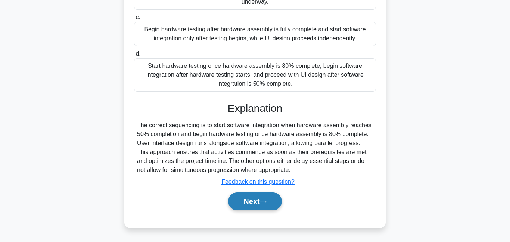
drag, startPoint x: 263, startPoint y: 204, endPoint x: 259, endPoint y: 197, distance: 8.0
click at [262, 203] on button "Next" at bounding box center [254, 202] width 53 height 18
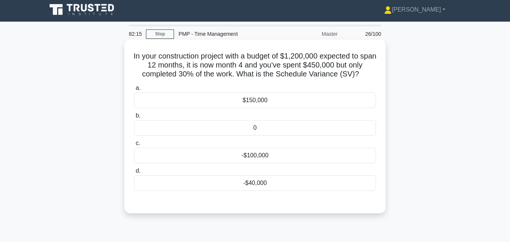
scroll to position [0, 0]
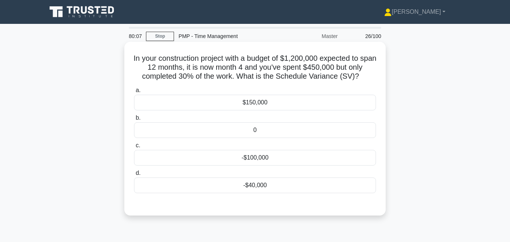
click at [266, 188] on div "-$40,000" at bounding box center [255, 186] width 242 height 16
click at [134, 176] on input "d. -$40,000" at bounding box center [134, 173] width 0 height 5
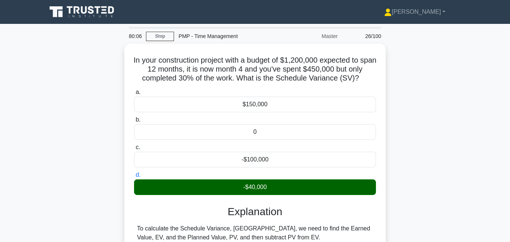
scroll to position [183, 0]
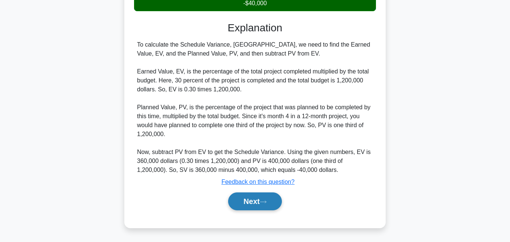
click at [252, 205] on button "Next" at bounding box center [254, 202] width 53 height 18
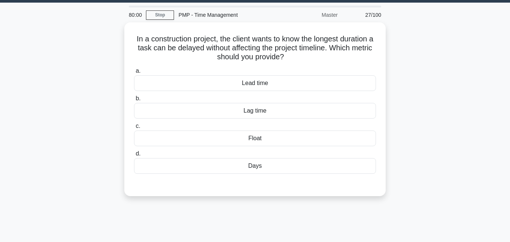
scroll to position [0, 0]
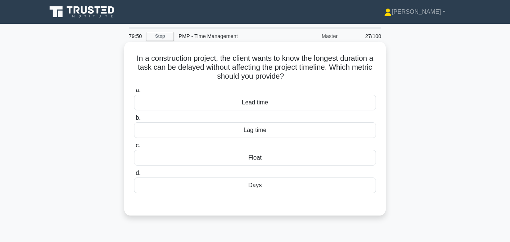
click at [262, 162] on div "Float" at bounding box center [255, 158] width 242 height 16
click at [134, 148] on input "c. Float" at bounding box center [134, 145] width 0 height 5
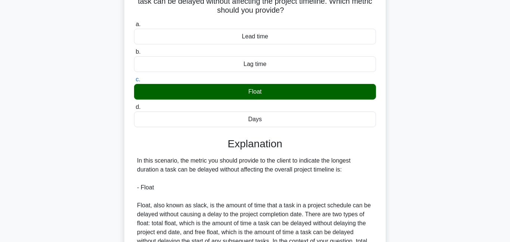
scroll to position [130, 0]
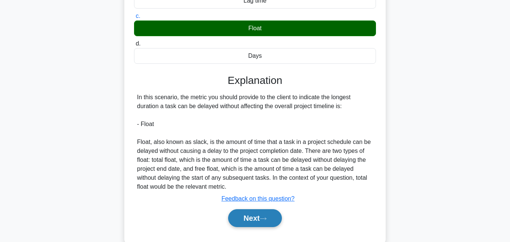
click at [253, 221] on button "Next" at bounding box center [254, 219] width 53 height 18
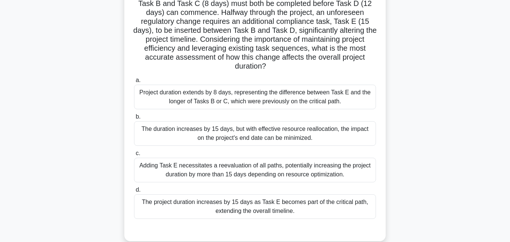
scroll to position [84, 0]
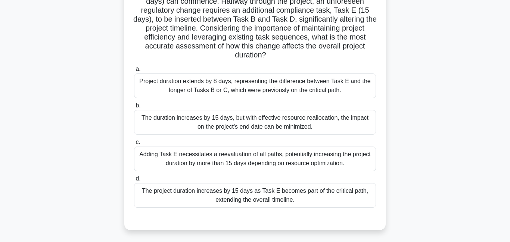
click at [246, 201] on div "The project duration increases by 15 days as Task E becomes part of the critica…" at bounding box center [255, 195] width 242 height 25
click at [134, 182] on input "d. The project duration increases by 15 days as Task E becomes part of the crit…" at bounding box center [134, 179] width 0 height 5
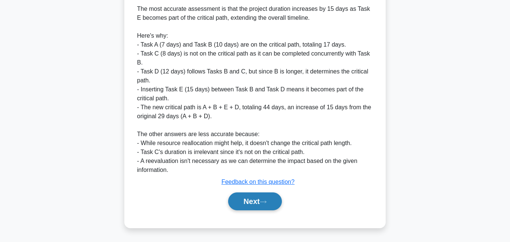
click at [255, 205] on button "Next" at bounding box center [254, 202] width 53 height 18
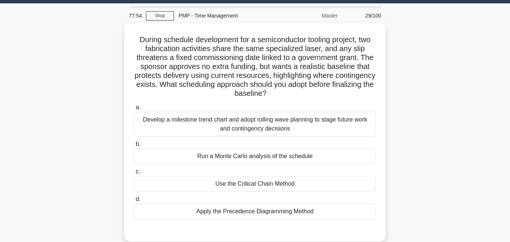
scroll to position [0, 0]
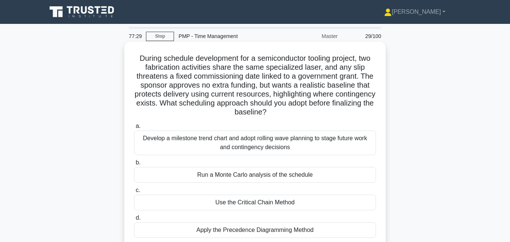
drag, startPoint x: 210, startPoint y: 95, endPoint x: 277, endPoint y: 111, distance: 69.4
click at [277, 111] on h5 "During schedule development for a semiconductor tooling project, two fabricatio…" at bounding box center [255, 86] width 244 height 64
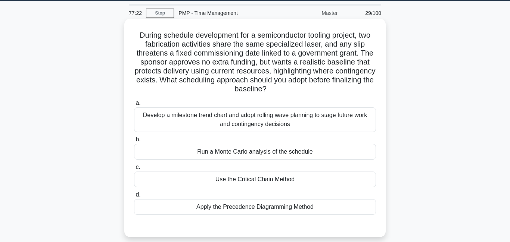
scroll to position [34, 0]
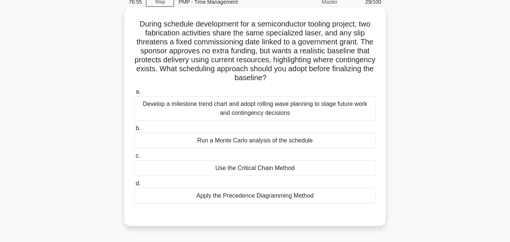
drag, startPoint x: 255, startPoint y: 41, endPoint x: 268, endPoint y: 75, distance: 36.1
click at [268, 75] on h5 "During schedule development for a semiconductor tooling project, two fabricatio…" at bounding box center [255, 51] width 244 height 64
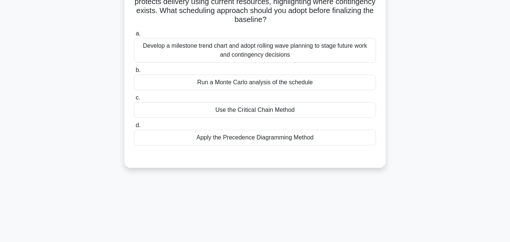
scroll to position [109, 0]
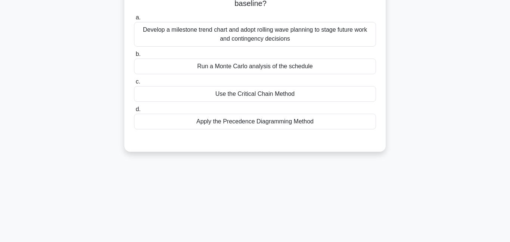
click at [242, 123] on div "Apply the Precedence Diagramming Method" at bounding box center [255, 122] width 242 height 16
click at [134, 112] on input "d. Apply the Precedence Diagramming Method" at bounding box center [134, 109] width 0 height 5
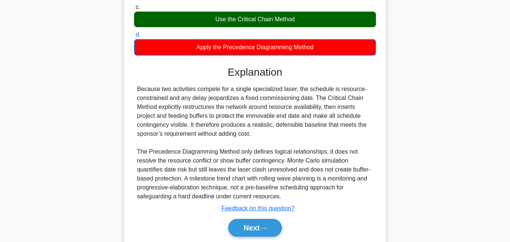
scroll to position [0, 0]
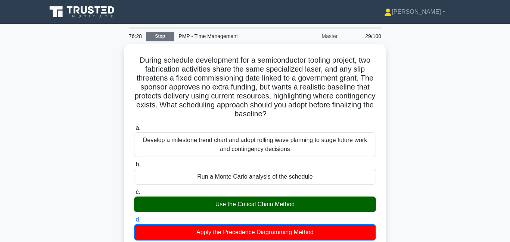
click at [155, 38] on link "Stop" at bounding box center [160, 36] width 28 height 9
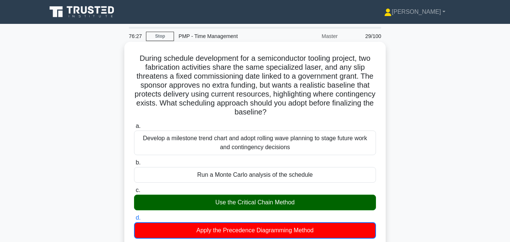
scroll to position [181, 0]
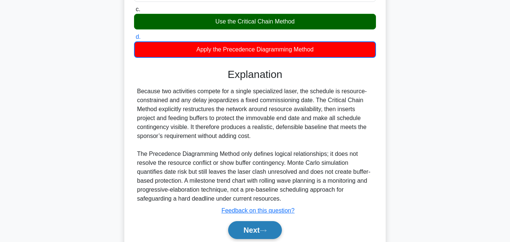
click at [263, 228] on button "Next" at bounding box center [254, 231] width 53 height 18
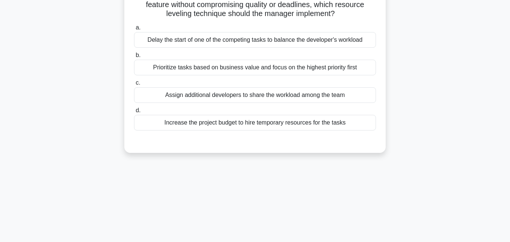
scroll to position [36, 0]
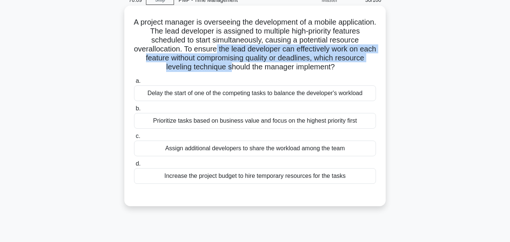
drag, startPoint x: 217, startPoint y: 52, endPoint x: 232, endPoint y: 66, distance: 20.6
click at [232, 66] on h5 "A project manager is overseeing the development of a mobile application. The le…" at bounding box center [255, 45] width 244 height 55
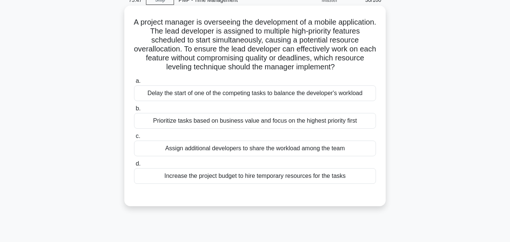
click at [198, 125] on div "Prioritize tasks based on business value and focus on the highest priority first" at bounding box center [255, 121] width 242 height 16
click at [134, 111] on input "b. Prioritize tasks based on business value and focus on the highest priority f…" at bounding box center [134, 108] width 0 height 5
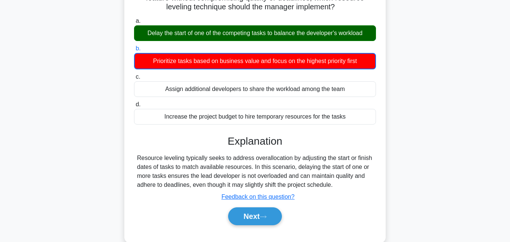
scroll to position [0, 0]
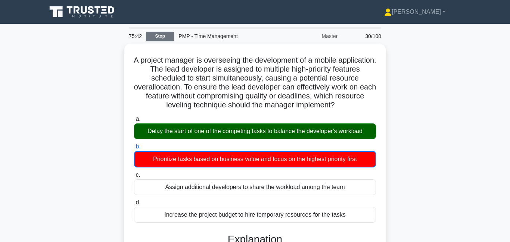
click at [166, 38] on link "Stop" at bounding box center [160, 36] width 28 height 9
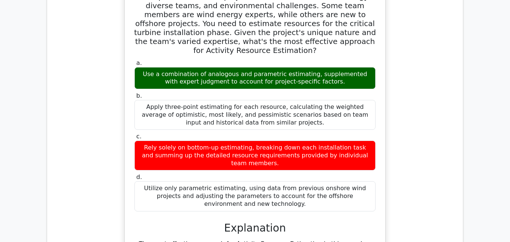
scroll to position [434, 0]
